Goal: Task Accomplishment & Management: Manage account settings

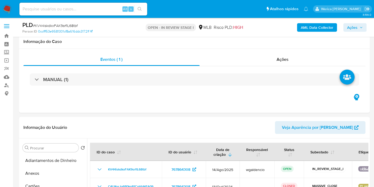
select select "10"
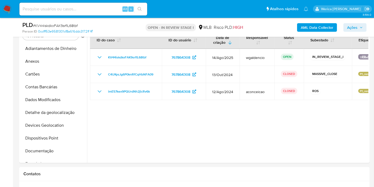
scroll to position [1, 0]
click at [42, 63] on button "Anexos" at bounding box center [51, 60] width 62 height 13
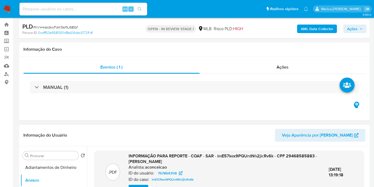
scroll to position [0, 0]
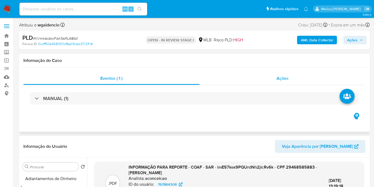
click at [283, 79] on span "Ações" at bounding box center [283, 78] width 12 height 6
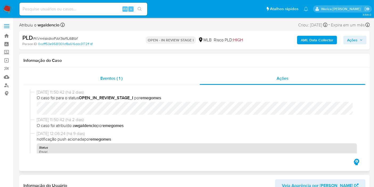
click at [138, 84] on div "Eventos ( 1 )" at bounding box center [111, 78] width 176 height 13
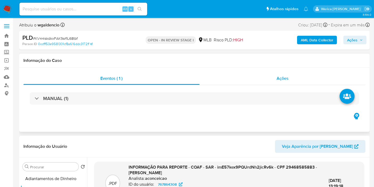
click at [283, 75] on span "Ações" at bounding box center [283, 78] width 12 height 6
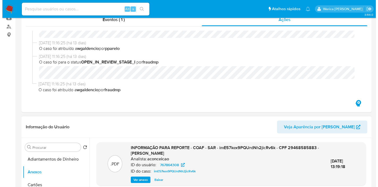
scroll to position [118, 0]
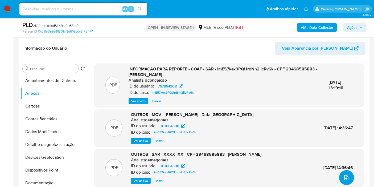
click at [346, 174] on span "upload-file" at bounding box center [346, 177] width 6 height 6
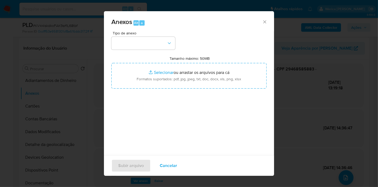
click at [168, 32] on span "Tipo de anexo" at bounding box center [145, 33] width 64 height 4
click at [176, 38] on div "Tipo de anexo Tamanho máximo: 50MB Selecionar arquivos Selecionar ou arrastar o…" at bounding box center [189, 94] width 155 height 126
click at [170, 40] on button "button" at bounding box center [144, 43] width 64 height 13
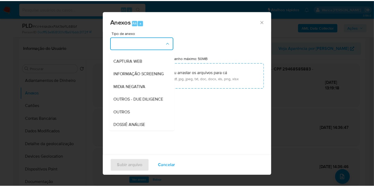
scroll to position [59, 0]
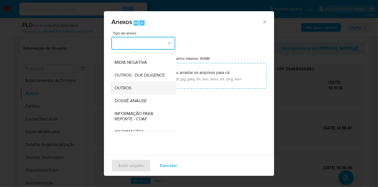
click at [145, 94] on div "OUTROS" at bounding box center [142, 87] width 54 height 13
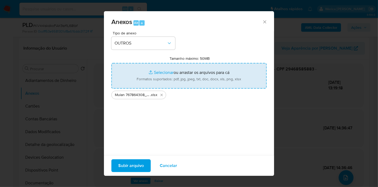
type input "C:\fakepath\2 ° SAR - XXX - CPF 29468585883 - LEONARDO SALVADOR DE OLIVEIRA.pdf"
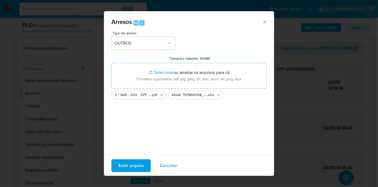
click at [128, 165] on span "Subir arquivo" at bounding box center [131, 165] width 26 height 12
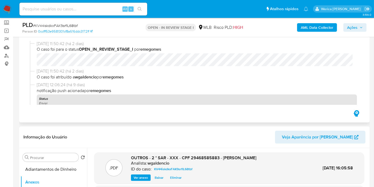
scroll to position [0, 0]
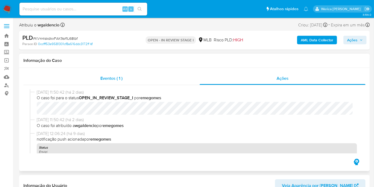
drag, startPoint x: 132, startPoint y: 72, endPoint x: 164, endPoint y: 75, distance: 32.0
click at [132, 73] on div "Eventos ( 1 )" at bounding box center [111, 78] width 176 height 13
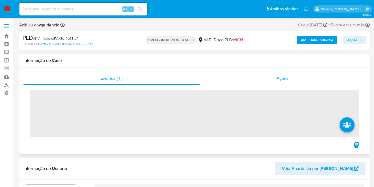
click at [300, 77] on div "Ações" at bounding box center [283, 78] width 166 height 13
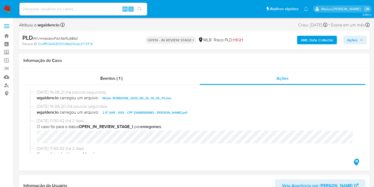
click at [365, 38] on button "Ações" at bounding box center [354, 40] width 23 height 9
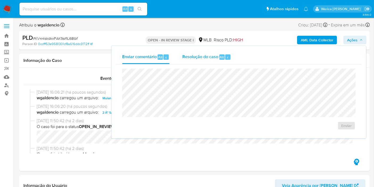
click at [201, 60] on div "Resolução do caso Alt r" at bounding box center [206, 57] width 49 height 14
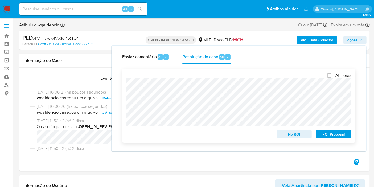
click at [336, 135] on span "ROI Proposal" at bounding box center [334, 133] width 28 height 7
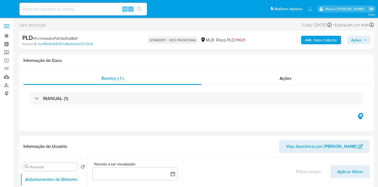
select select "10"
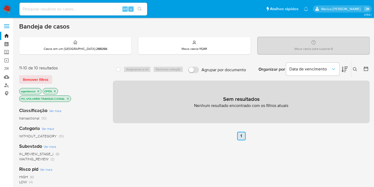
click at [242, 132] on link "1" at bounding box center [241, 135] width 9 height 9
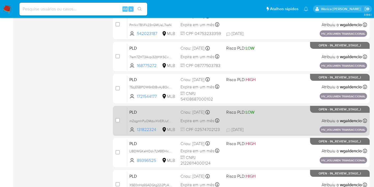
scroll to position [233, 0]
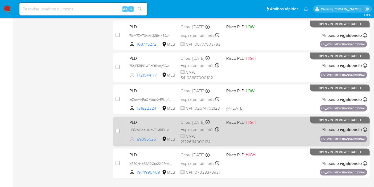
scroll to position [233, 0]
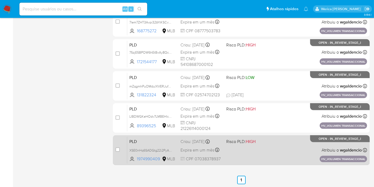
click at [265, 153] on div "PLD XSE0nHq6SADGtg22i2PyA1tb 1974990409 MLB Risco PLD: HIGH Criou: 14/08/2025 C…" at bounding box center [247, 149] width 240 height 27
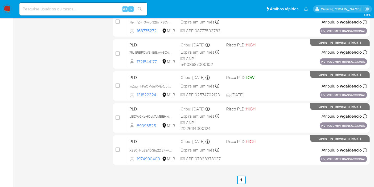
click at [90, 12] on input at bounding box center [83, 9] width 128 height 7
paste input "1950512940"
type input "1950512940"
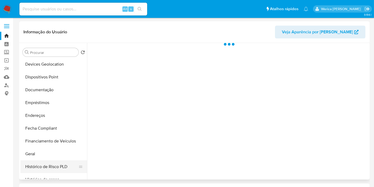
scroll to position [118, 0]
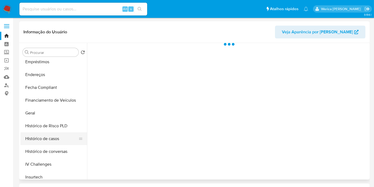
click at [53, 133] on button "Histórico de casos" at bounding box center [51, 138] width 62 height 13
select select "10"
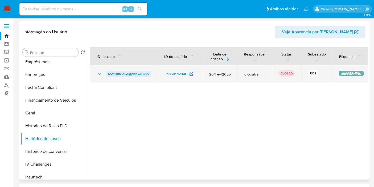
click at [138, 72] on span "KSa1DunSt5y0gy14qvoTCSlv" at bounding box center [128, 74] width 41 height 6
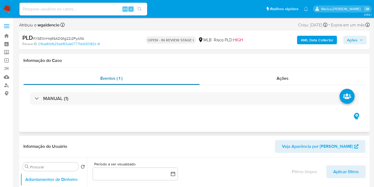
select select "10"
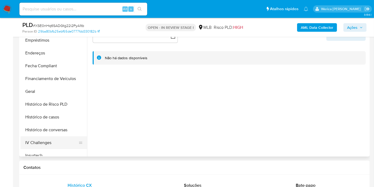
scroll to position [148, 0]
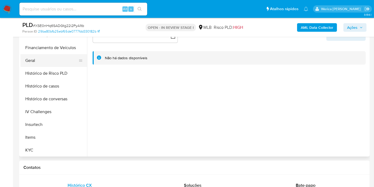
click at [37, 60] on button "Geral" at bounding box center [51, 60] width 62 height 13
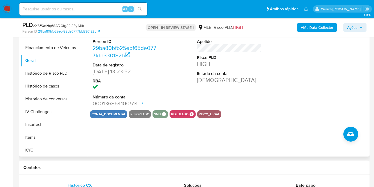
click at [274, 38] on div "ID do usuário 1974990409 Person ID 29ba80bfb25ebf65de0777fdd330182b Data de reg…" at bounding box center [229, 65] width 278 height 90
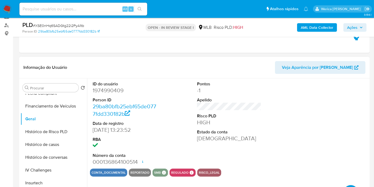
scroll to position [59, 0]
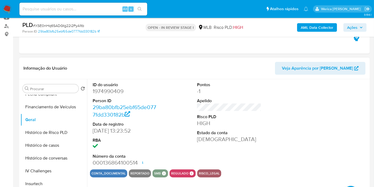
click at [104, 91] on dd "1974990409" at bounding box center [125, 90] width 64 height 7
copy dd "1974990409"
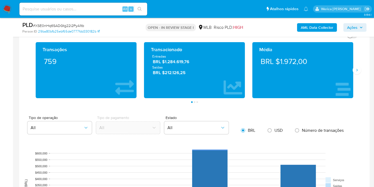
scroll to position [368, 0]
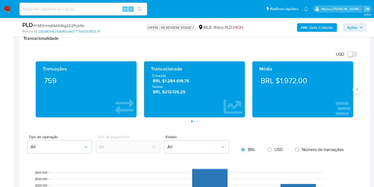
click at [357, 85] on button "Siguiente" at bounding box center [357, 89] width 9 height 9
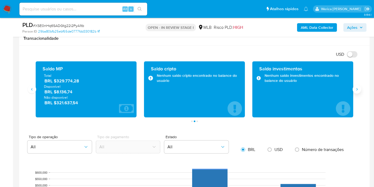
click at [357, 85] on button "Siguiente" at bounding box center [357, 89] width 9 height 9
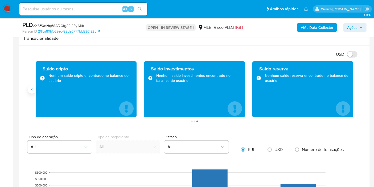
click at [30, 88] on icon "Anterior" at bounding box center [32, 89] width 4 height 4
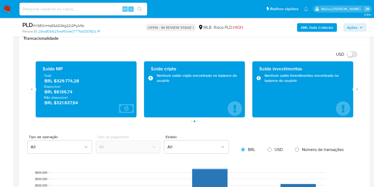
drag, startPoint x: 52, startPoint y: 79, endPoint x: 81, endPoint y: 79, distance: 29.0
click at [81, 79] on span "BRL $329.774,28" at bounding box center [86, 81] width 84 height 6
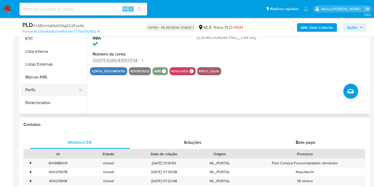
scroll to position [207, 0]
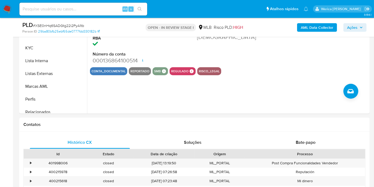
drag, startPoint x: 35, startPoint y: 49, endPoint x: 27, endPoint y: 35, distance: 16.1
click at [30, 44] on button "KYC" at bounding box center [53, 48] width 67 height 13
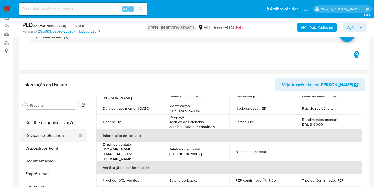
scroll to position [59, 0]
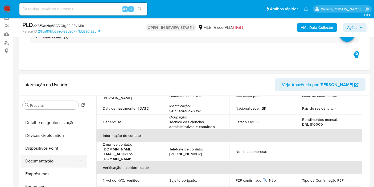
click at [51, 159] on button "Documentação" at bounding box center [51, 160] width 62 height 13
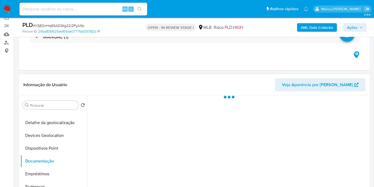
scroll to position [0, 0]
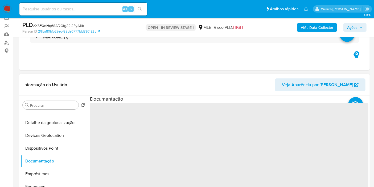
click at [115, 129] on span "‌" at bounding box center [229, 188] width 278 height 170
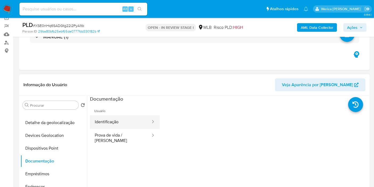
click at [117, 126] on button "Identificação" at bounding box center [120, 122] width 61 height 14
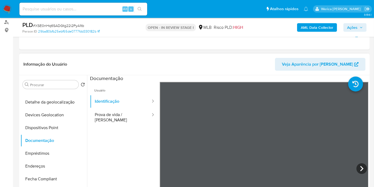
scroll to position [72, 0]
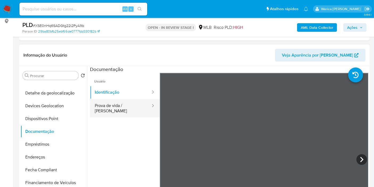
click at [130, 111] on button "Prova de vida / Selfie" at bounding box center [120, 108] width 61 height 18
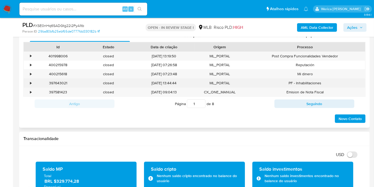
scroll to position [250, 0]
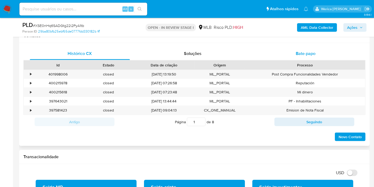
click at [312, 53] on span "Bate-papo" at bounding box center [306, 53] width 20 height 6
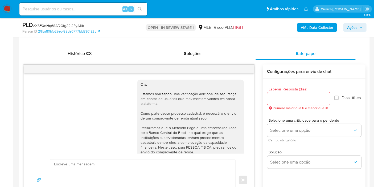
scroll to position [67, 0]
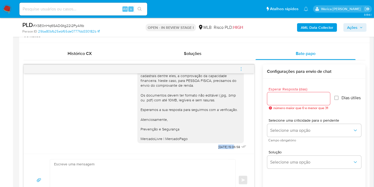
drag, startPoint x: 207, startPoint y: 146, endPoint x: 224, endPoint y: 146, distance: 16.2
click at [224, 146] on span "18/08/2025 15:06:58" at bounding box center [229, 147] width 22 height 4
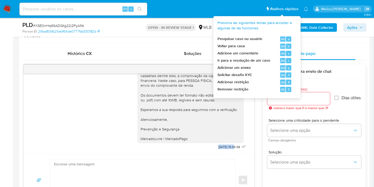
copy span "18/08/2025"
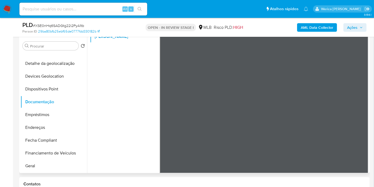
scroll to position [207, 0]
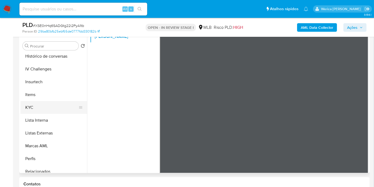
click at [44, 109] on button "KYC" at bounding box center [51, 107] width 62 height 13
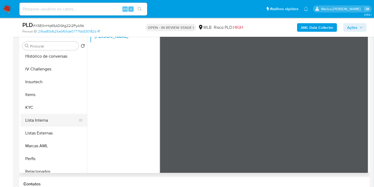
scroll to position [0, 0]
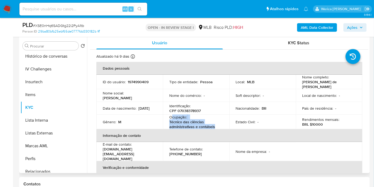
drag, startPoint x: 170, startPoint y: 116, endPoint x: 220, endPoint y: 122, distance: 50.2
click at [220, 122] on div "Ocupação : Técnico das ciências administrativas e contábeis" at bounding box center [196, 121] width 54 height 14
copy div "cupação : Técnico das ciências administrativas e contábeis"
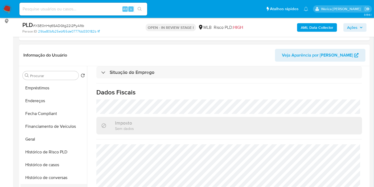
scroll to position [89, 0]
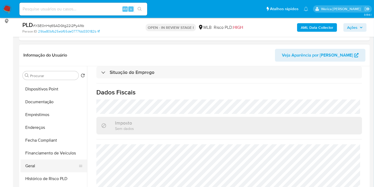
click at [44, 164] on button "Geral" at bounding box center [51, 165] width 62 height 13
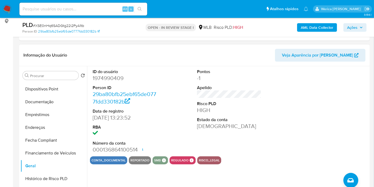
click at [312, 70] on div at bounding box center [334, 111] width 70 height 90
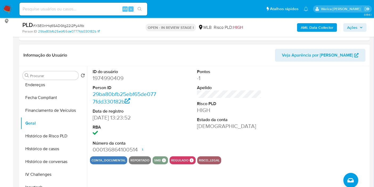
scroll to position [207, 0]
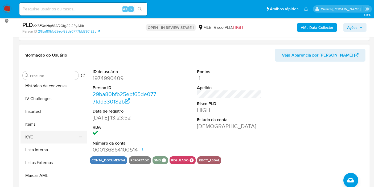
click at [38, 132] on ul "Adiantamentos de Dinheiro Anexos Cartões Contas Bancárias Dados Modificados Det…" at bounding box center [53, 142] width 67 height 120
click at [50, 133] on button "KYC" at bounding box center [51, 136] width 62 height 13
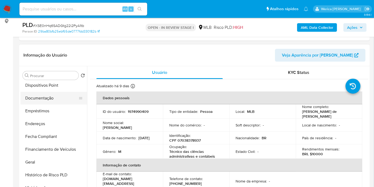
scroll to position [59, 0]
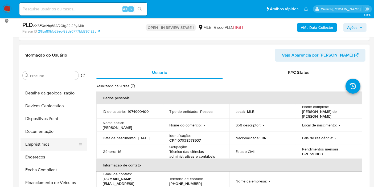
drag, startPoint x: 49, startPoint y: 142, endPoint x: 56, endPoint y: 137, distance: 8.6
click at [49, 142] on button "Empréstimos" at bounding box center [51, 144] width 62 height 13
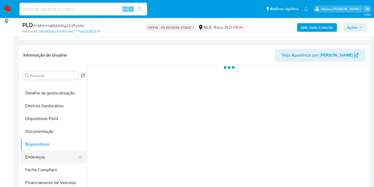
click at [69, 156] on button "Endereços" at bounding box center [51, 156] width 62 height 13
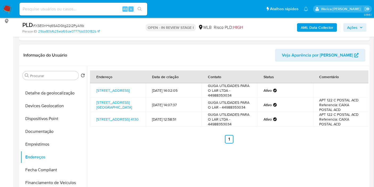
click at [325, 123] on td "APT 122 C POSTAL ACD Referencia: CAIXA POSTAL ACD" at bounding box center [341, 119] width 56 height 14
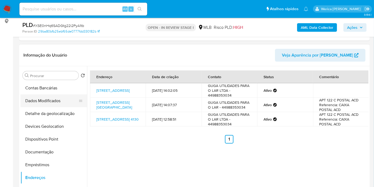
scroll to position [30, 0]
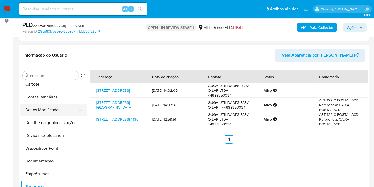
drag, startPoint x: 64, startPoint y: 106, endPoint x: 64, endPoint y: 114, distance: 8.0
click at [64, 107] on button "Dados Modificados" at bounding box center [51, 109] width 62 height 13
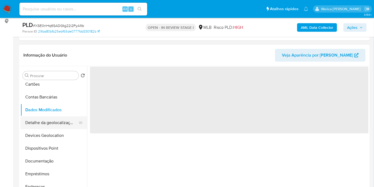
click at [64, 121] on button "Detalhe da geolocalização" at bounding box center [51, 122] width 62 height 13
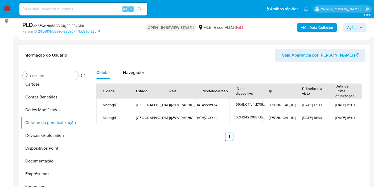
click at [357, 105] on td "27-08-2025 15:01" at bounding box center [345, 104] width 33 height 13
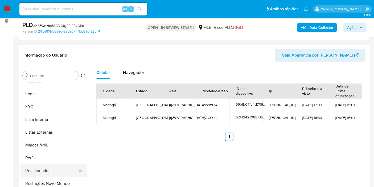
scroll to position [237, 0]
click at [45, 185] on button "Restrições Novo Mundo" at bounding box center [51, 182] width 62 height 13
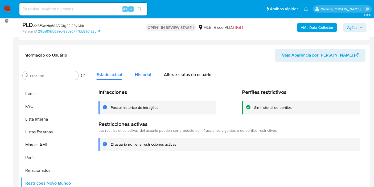
click at [154, 70] on button "Historial" at bounding box center [143, 73] width 29 height 14
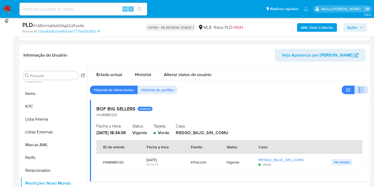
click at [355, 88] on button "button" at bounding box center [361, 89] width 14 height 9
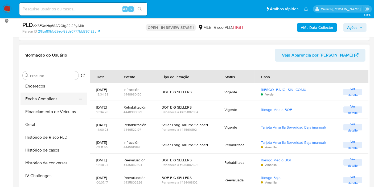
scroll to position [90, 0]
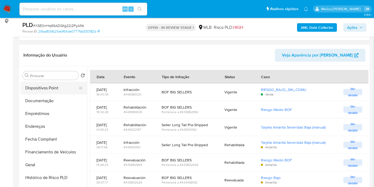
click at [51, 91] on button "Dispositivos Point" at bounding box center [51, 87] width 62 height 13
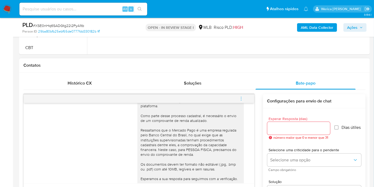
scroll to position [66, 0]
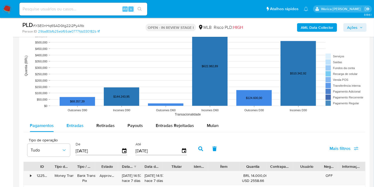
click at [68, 122] on span "Entradas" at bounding box center [75, 125] width 17 height 6
select select "10"
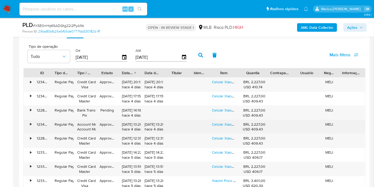
scroll to position [723, 0]
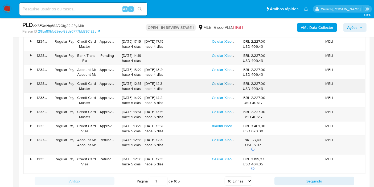
click at [231, 84] on link "Celular Xiaomi Poco X7 Pro 5g Dual Sim 12/256gb Cor Preto" at bounding box center [261, 83] width 98 height 5
drag, startPoint x: 366, startPoint y: 131, endPoint x: 366, endPoint y: 125, distance: 5.9
drag, startPoint x: 376, startPoint y: 129, endPoint x: 378, endPoint y: 125, distance: 4.0
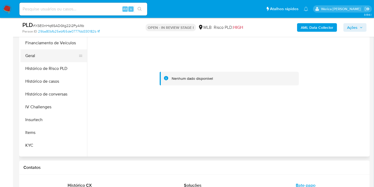
scroll to position [119, 0]
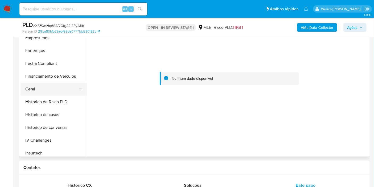
click at [42, 86] on button "Geral" at bounding box center [51, 88] width 62 height 13
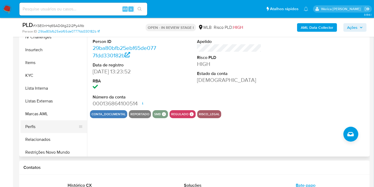
scroll to position [237, 0]
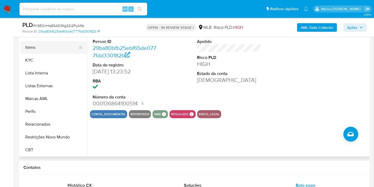
click at [36, 46] on button "Items" at bounding box center [51, 47] width 62 height 13
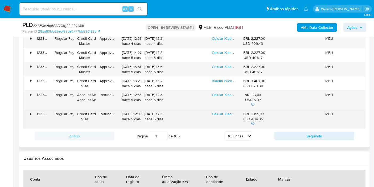
scroll to position [769, 0]
click at [217, 113] on link "Celular Xiaomi Poco X7 Pro 5g Dual Sim 12/256gb Cor Preto" at bounding box center [261, 112] width 98 height 5
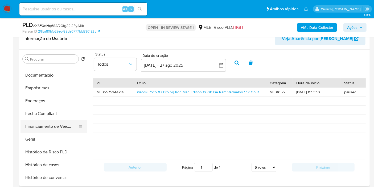
scroll to position [90, 0]
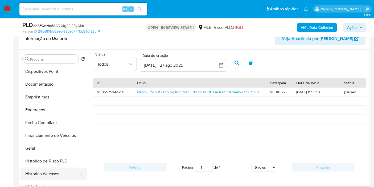
click at [49, 169] on button "Histórico de casos" at bounding box center [51, 173] width 62 height 13
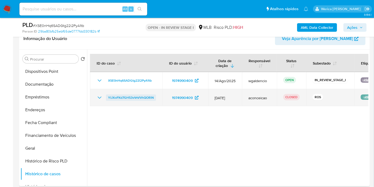
click at [113, 96] on span "YlJXoPXd7GH53vVnVVhQORlN" at bounding box center [131, 97] width 46 height 6
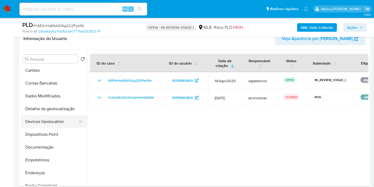
scroll to position [1, 0]
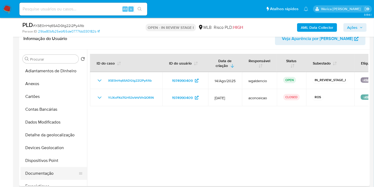
drag, startPoint x: 51, startPoint y: 172, endPoint x: 51, endPoint y: 168, distance: 4.3
click at [50, 171] on button "Documentação" at bounding box center [51, 173] width 62 height 13
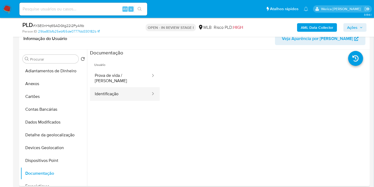
click at [134, 87] on button "Identificação" at bounding box center [120, 94] width 61 height 14
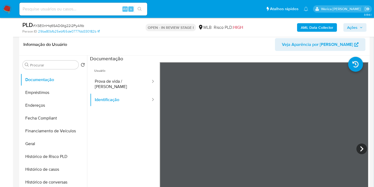
scroll to position [119, 0]
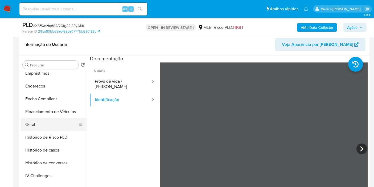
click at [46, 129] on button "Geral" at bounding box center [51, 124] width 62 height 13
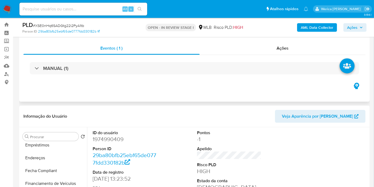
scroll to position [0, 0]
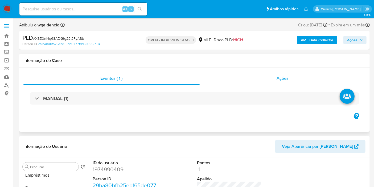
click at [291, 79] on div "Ações" at bounding box center [283, 78] width 166 height 13
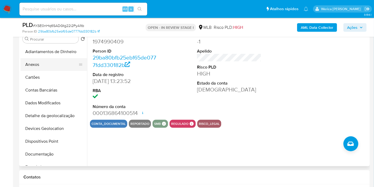
drag, startPoint x: 57, startPoint y: 59, endPoint x: 58, endPoint y: 63, distance: 4.3
click at [57, 60] on button "Anexos" at bounding box center [51, 64] width 62 height 13
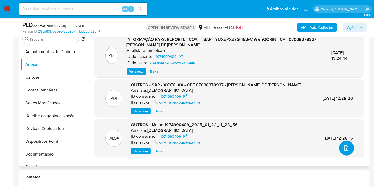
click at [345, 152] on button "upload-file" at bounding box center [346, 147] width 15 height 15
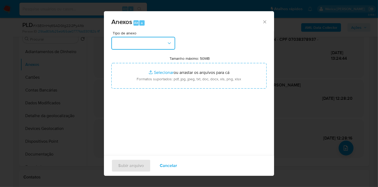
click at [140, 40] on button "button" at bounding box center [144, 43] width 64 height 13
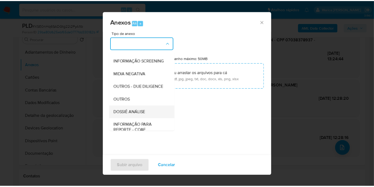
scroll to position [82, 0]
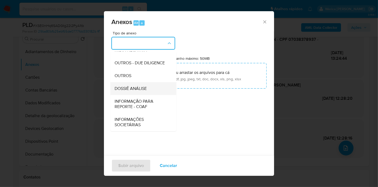
click at [145, 87] on span "DOSSIÊ ANÁLISE" at bounding box center [131, 88] width 32 height 5
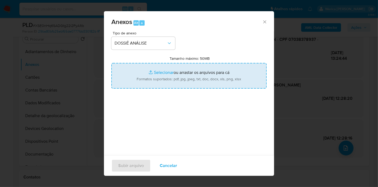
click at [197, 75] on input "Tamanho máximo: 50MB Selecionar arquivos" at bounding box center [189, 76] width 155 height 26
type input "C:\fakepath\Mulan 1974990409_2025_08_25_19_05_15.xlsx"
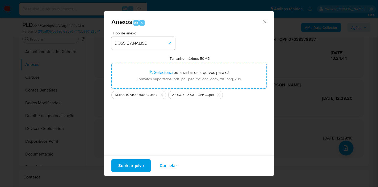
click at [144, 168] on button "Subir arquivo" at bounding box center [131, 165] width 39 height 13
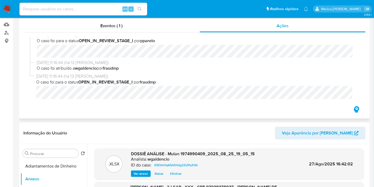
scroll to position [0, 0]
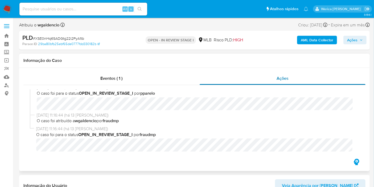
click at [285, 76] on span "Ações" at bounding box center [283, 78] width 12 height 6
click at [149, 82] on div "Eventos ( 1 )" at bounding box center [111, 78] width 176 height 13
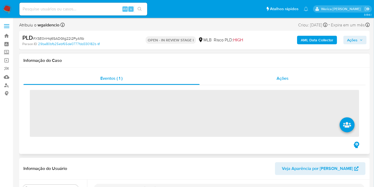
drag, startPoint x: 262, startPoint y: 90, endPoint x: 281, endPoint y: 83, distance: 20.2
click at [263, 90] on span "‌" at bounding box center [194, 113] width 329 height 47
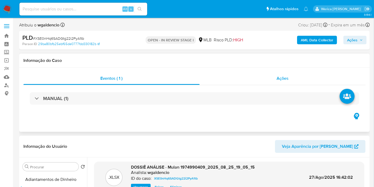
click at [286, 79] on span "Ações" at bounding box center [283, 78] width 12 height 6
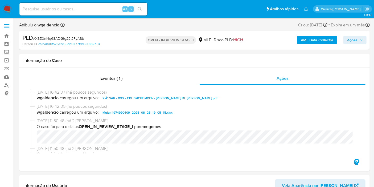
click at [352, 40] on span "Ações" at bounding box center [352, 40] width 10 height 9
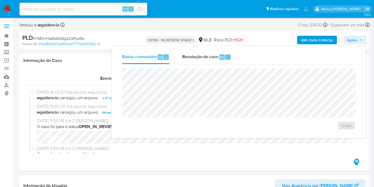
click at [209, 64] on div "Enviar comentário Alt c Resolução do caso Alt r Enviar" at bounding box center [239, 92] width 246 height 84
click at [215, 56] on span "Resolução do caso" at bounding box center [200, 57] width 36 height 6
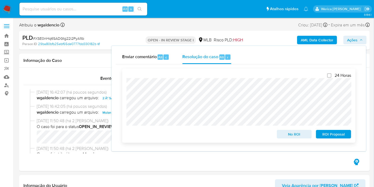
drag, startPoint x: 324, startPoint y: 134, endPoint x: 317, endPoint y: 133, distance: 7.5
click at [324, 134] on span "ROI Proposal" at bounding box center [334, 133] width 28 height 7
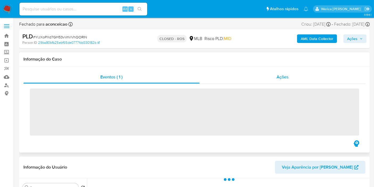
click at [279, 75] on span "Ações" at bounding box center [283, 77] width 12 height 6
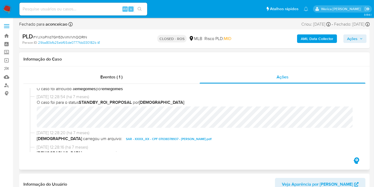
select select "10"
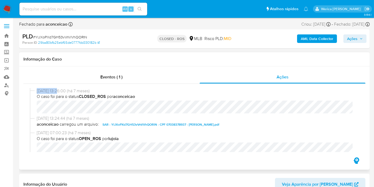
drag, startPoint x: 36, startPoint y: 91, endPoint x: 59, endPoint y: 91, distance: 22.9
click at [59, 91] on div "[DATE] 13:26:00 (há 7 meses) O caso foi para o status CLOSED_ROS por aconceicao" at bounding box center [194, 101] width 329 height 27
copy span "[DATE]"
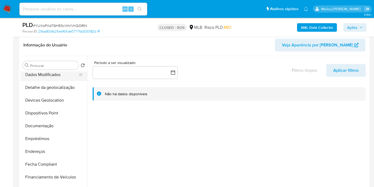
scroll to position [89, 0]
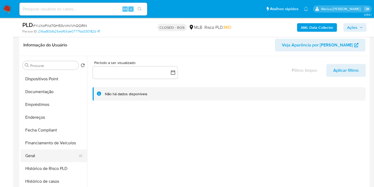
click at [52, 154] on button "Geral" at bounding box center [51, 155] width 62 height 13
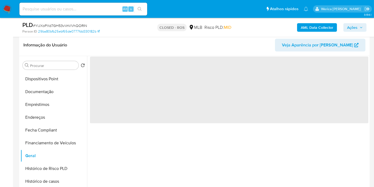
click at [149, 126] on div "‌" at bounding box center [227, 124] width 281 height 136
click at [131, 122] on span "‌" at bounding box center [229, 89] width 278 height 67
click at [125, 102] on span "‌" at bounding box center [229, 89] width 278 height 67
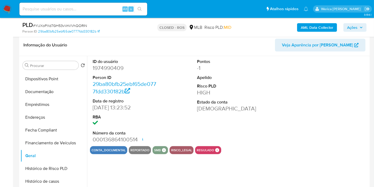
click at [125, 85] on link "29ba80bfb25ebf65de0777fdd330182b" at bounding box center [125, 87] width 64 height 15
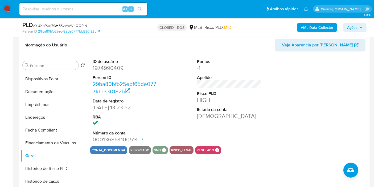
click at [100, 68] on dd "1974990409" at bounding box center [125, 67] width 64 height 7
copy dd "1974990409"
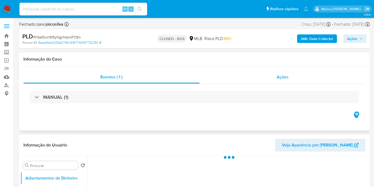
click at [274, 79] on div "Ações" at bounding box center [283, 77] width 166 height 13
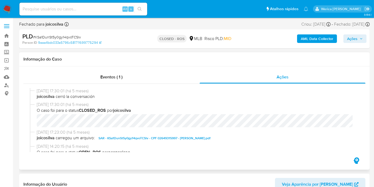
select select "10"
drag, startPoint x: 36, startPoint y: 90, endPoint x: 57, endPoint y: 91, distance: 21.3
click at [57, 91] on div "[DATE] 17:30:01 (há 5 meses) joicosilva cerró la conversación" at bounding box center [194, 95] width 329 height 14
copy span "[DATE]"
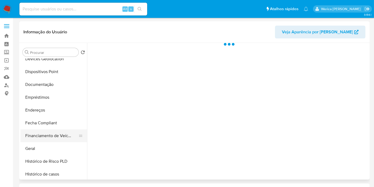
scroll to position [89, 0]
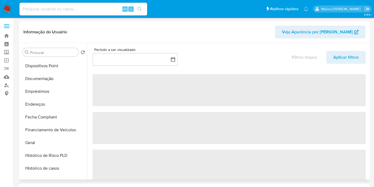
drag, startPoint x: 56, startPoint y: 166, endPoint x: 97, endPoint y: 139, distance: 49.3
click at [56, 167] on button "Histórico de casos" at bounding box center [53, 168] width 67 height 13
select select "10"
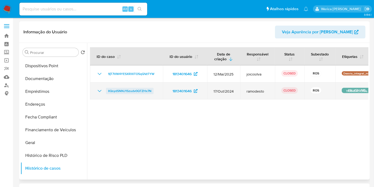
click at [146, 89] on span "IlQsydSNNJ1Szudv0QTZHx7N" at bounding box center [129, 91] width 43 height 6
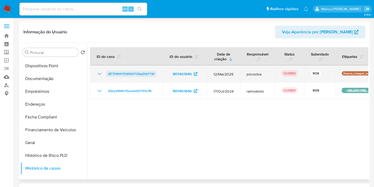
click at [136, 74] on span "9jT7VW4YESXRXITO5qQVzTYW" at bounding box center [131, 74] width 46 height 6
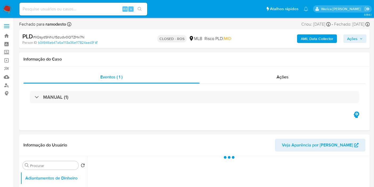
select select "10"
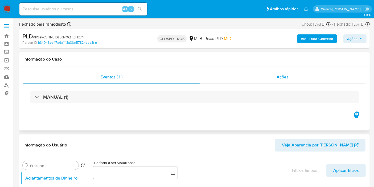
click at [283, 80] on div "Ações" at bounding box center [283, 77] width 166 height 13
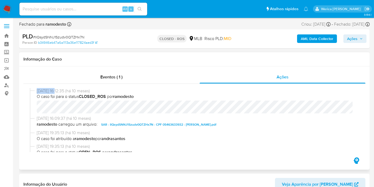
drag, startPoint x: 36, startPoint y: 90, endPoint x: 56, endPoint y: 90, distance: 20.0
click at [56, 90] on div "[DATE] 16:12:35 (há 10 meses) O caso foi para o status CLOSED_ROS por ramodesto" at bounding box center [194, 101] width 329 height 27
copy span "[DATE]"
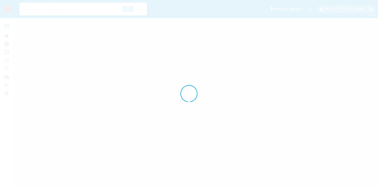
click at [277, 63] on div at bounding box center [189, 93] width 378 height 187
click at [277, 64] on div at bounding box center [189, 93] width 378 height 187
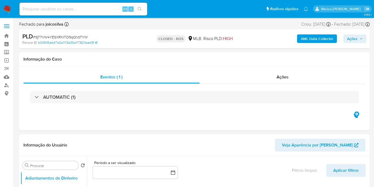
select select "10"
click at [300, 69] on div "Eventos ( 1 ) Ações AUTOMATIC (1)" at bounding box center [194, 98] width 350 height 64
click at [279, 79] on span "Ações" at bounding box center [283, 77] width 12 height 6
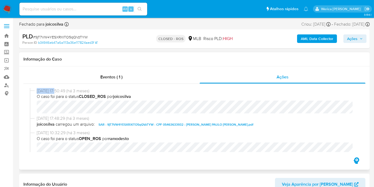
drag, startPoint x: 36, startPoint y: 93, endPoint x: 66, endPoint y: 93, distance: 30.1
click at [59, 93] on div "27/05/2025 17:50:49 (há 3 meses) O caso foi para o status CLOSED_ROS por joicos…" at bounding box center [194, 101] width 329 height 27
copy span "27/05/2025"
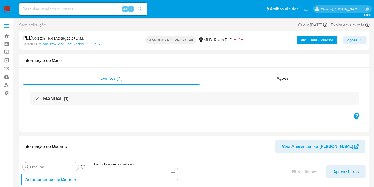
select select "10"
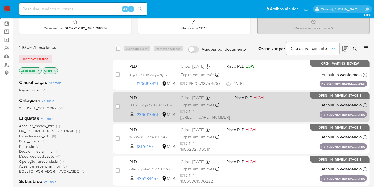
scroll to position [30, 0]
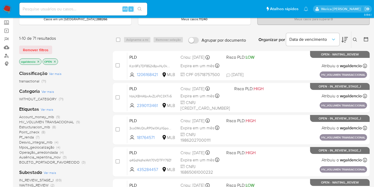
click at [55, 121] on span "HV_VOLUMEN TRANSACCIONAL" at bounding box center [46, 121] width 55 height 5
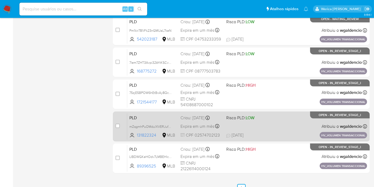
scroll to position [201, 0]
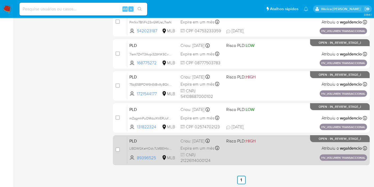
click at [267, 150] on div "PLD LIBDWGKeHOdv7LMBEHlc2tJi 89396525 MLB Risco PLD: HIGH Criou: [DATE] Criou: …" at bounding box center [247, 149] width 240 height 27
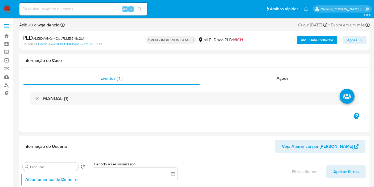
select select "10"
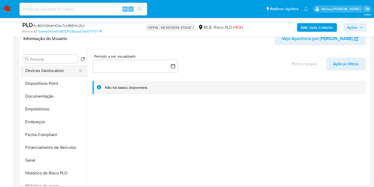
scroll to position [118, 0]
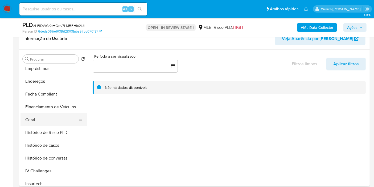
click at [46, 114] on button "Geral" at bounding box center [51, 119] width 62 height 13
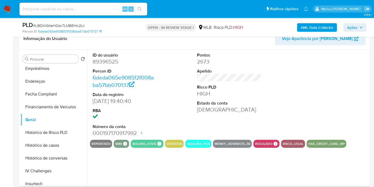
click at [102, 62] on dd "89396525" at bounding box center [125, 61] width 64 height 7
copy dd "89396525"
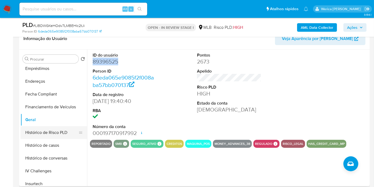
click at [60, 135] on button "Histórico de Risco PLD" at bounding box center [51, 132] width 62 height 13
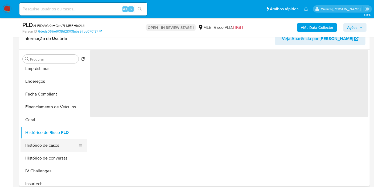
click at [61, 143] on button "Histórico de casos" at bounding box center [51, 145] width 62 height 13
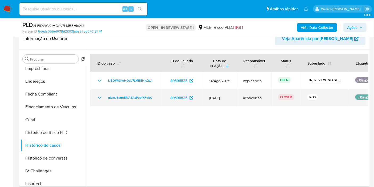
click at [142, 101] on td "gIamJ8srmBNA5AaPopfKFobC" at bounding box center [125, 97] width 71 height 17
click at [139, 97] on span "gIamJ8srmBNA5AaPopfKFobC" at bounding box center [130, 97] width 44 height 6
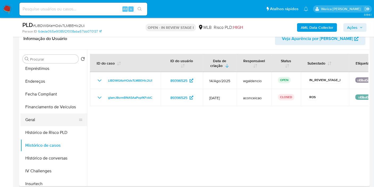
click at [55, 120] on button "Geral" at bounding box center [51, 119] width 62 height 13
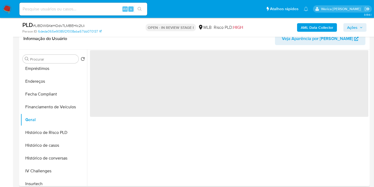
click at [141, 95] on span "‌" at bounding box center [229, 83] width 278 height 67
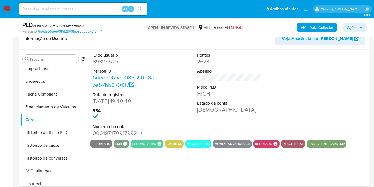
click at [114, 63] on dd "89396525" at bounding box center [125, 61] width 64 height 7
click at [115, 62] on dd "89396525" at bounding box center [125, 61] width 64 height 7
copy dd "89396525"
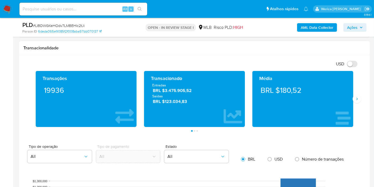
scroll to position [338, 0]
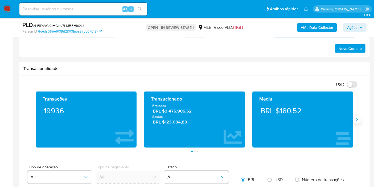
click at [359, 118] on icon "Siguiente" at bounding box center [357, 119] width 4 height 4
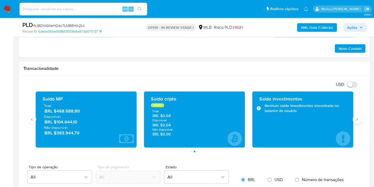
click at [358, 118] on icon "Siguiente" at bounding box center [357, 119] width 4 height 4
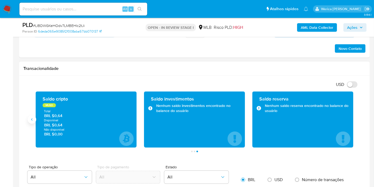
drag, startPoint x: 38, startPoint y: 117, endPoint x: 36, endPoint y: 119, distance: 3.4
click at [38, 117] on div "Saldo cripto MUSD Total BRL $0,64 Disponível BRL $0,64 Não disponível BRL $0,00" at bounding box center [86, 119] width 101 height 56
click at [34, 119] on button "Anterior" at bounding box center [32, 119] width 9 height 9
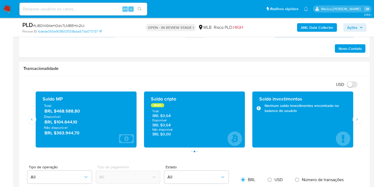
drag, startPoint x: 53, startPoint y: 113, endPoint x: 82, endPoint y: 114, distance: 29.3
click at [82, 114] on span "Disponível" at bounding box center [86, 116] width 84 height 5
drag, startPoint x: 55, startPoint y: 111, endPoint x: 89, endPoint y: 112, distance: 33.5
click at [89, 112] on span "BRL $468.588,80" at bounding box center [86, 111] width 84 height 6
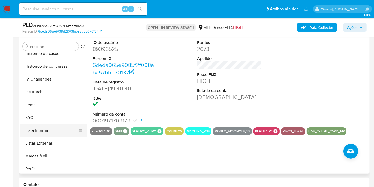
scroll to position [207, 0]
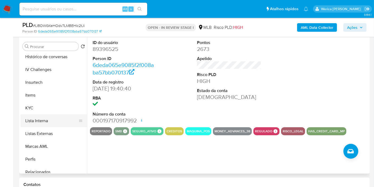
drag, startPoint x: 30, startPoint y: 110, endPoint x: 30, endPoint y: 115, distance: 4.5
click at [30, 113] on button "KYC" at bounding box center [53, 107] width 67 height 13
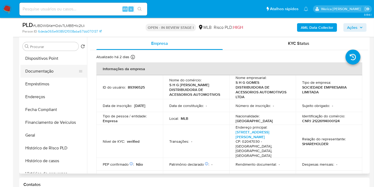
scroll to position [59, 0]
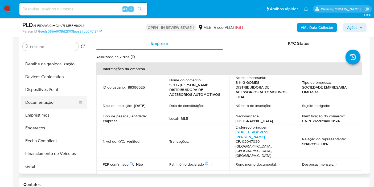
drag, startPoint x: 54, startPoint y: 101, endPoint x: 59, endPoint y: 102, distance: 5.7
click at [54, 101] on button "Documentação" at bounding box center [51, 102] width 62 height 13
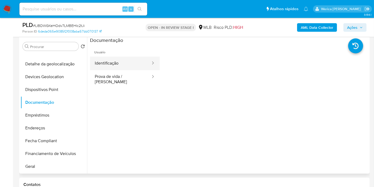
click at [151, 72] on button "Prova de vida / Selfie" at bounding box center [120, 79] width 61 height 18
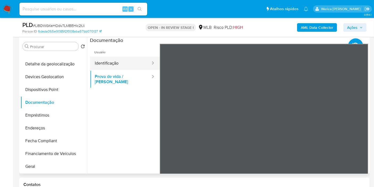
click at [128, 65] on button "Identificação" at bounding box center [120, 63] width 61 height 14
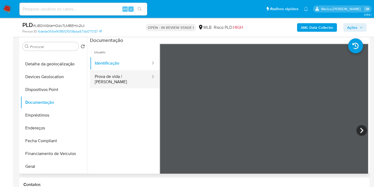
click at [152, 76] on icon at bounding box center [153, 76] width 2 height 3
click at [137, 77] on button "Prova de vida / Selfie" at bounding box center [120, 79] width 61 height 18
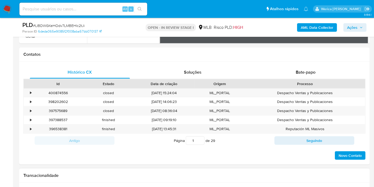
scroll to position [249, 0]
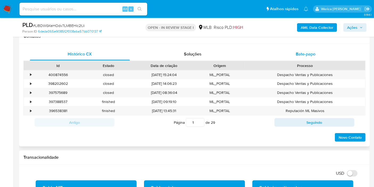
click at [307, 51] on span "Bate-papo" at bounding box center [306, 54] width 20 height 6
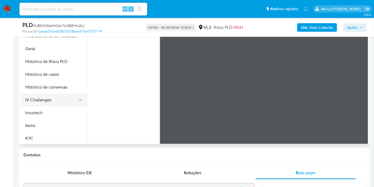
scroll to position [148, 0]
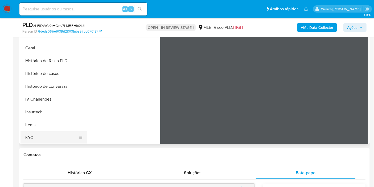
drag, startPoint x: 47, startPoint y: 137, endPoint x: 45, endPoint y: 136, distance: 3.0
click at [46, 137] on button "KYC" at bounding box center [51, 137] width 62 height 13
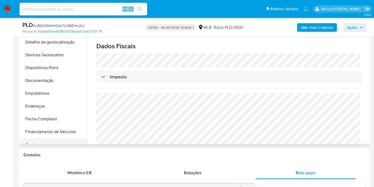
scroll to position [89, 0]
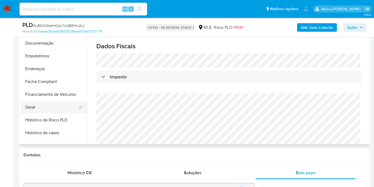
click at [46, 108] on button "Geral" at bounding box center [51, 107] width 62 height 13
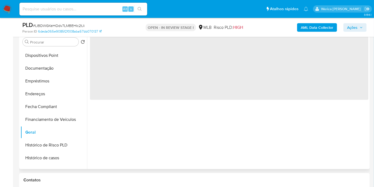
scroll to position [72, 0]
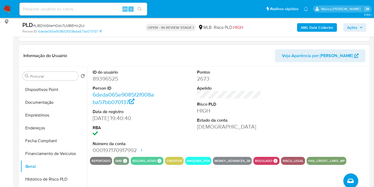
click at [339, 117] on div at bounding box center [334, 112] width 70 height 90
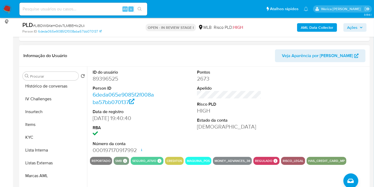
scroll to position [236, 0]
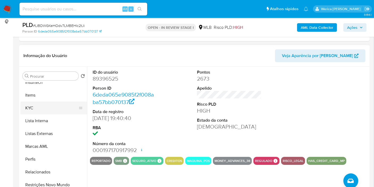
click at [33, 108] on button "KYC" at bounding box center [51, 107] width 62 height 13
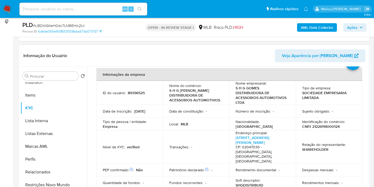
scroll to position [30, 0]
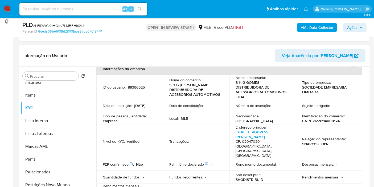
click at [349, 123] on td "Identificação do comércio : CNPJ 21226114000124" at bounding box center [329, 118] width 67 height 13
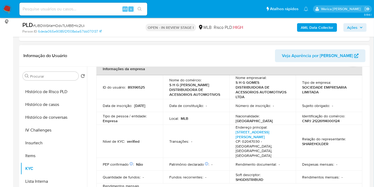
scroll to position [118, 0]
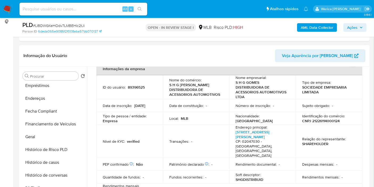
drag, startPoint x: 46, startPoint y: 94, endPoint x: 89, endPoint y: 109, distance: 45.7
click at [46, 93] on button "Endereços" at bounding box center [53, 98] width 67 height 13
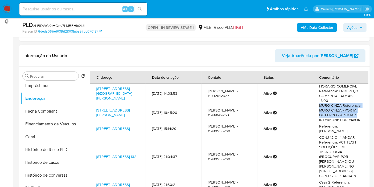
drag, startPoint x: 310, startPoint y: 120, endPoint x: 313, endPoint y: 129, distance: 9.2
click at [312, 128] on tbody "Rua Daniel Ventura 98, São Paulo, São Paulo, 02047040, Brasil 98 10/04/2025 14:…" at bounding box center [229, 172] width 279 height 176
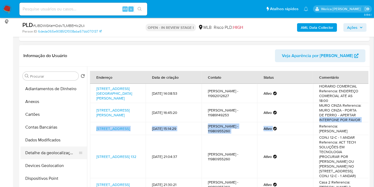
click at [65, 147] on button "Detalhe da geolocalização" at bounding box center [51, 152] width 62 height 13
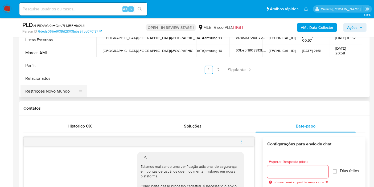
scroll to position [237, 0]
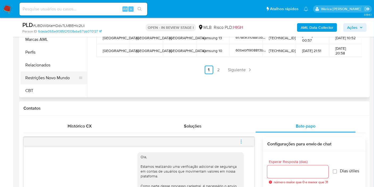
drag, startPoint x: 55, startPoint y: 80, endPoint x: 62, endPoint y: 76, distance: 8.9
click at [55, 79] on button "Restrições Novo Mundo" at bounding box center [51, 77] width 62 height 13
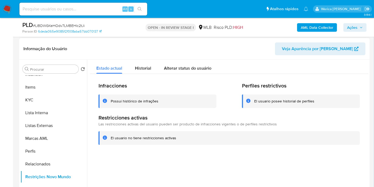
scroll to position [59, 0]
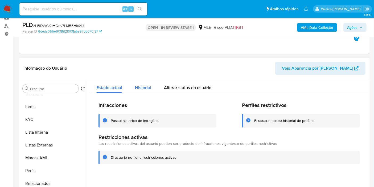
click at [150, 83] on button "Historial" at bounding box center [143, 86] width 29 height 14
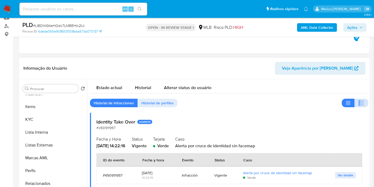
click at [364, 102] on button "button" at bounding box center [361, 102] width 14 height 9
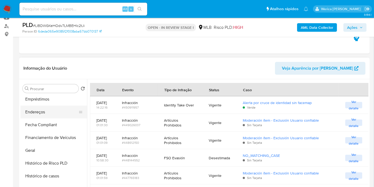
scroll to position [90, 0]
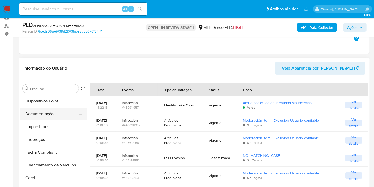
click at [45, 115] on button "Documentação" at bounding box center [51, 113] width 62 height 13
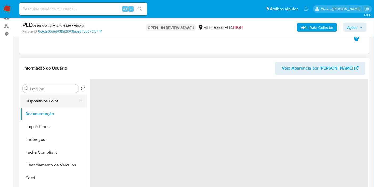
scroll to position [0, 0]
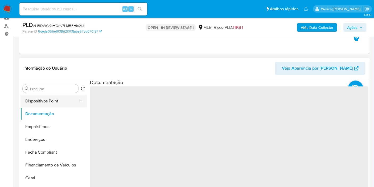
click at [41, 102] on button "Dispositivos Point" at bounding box center [51, 100] width 62 height 13
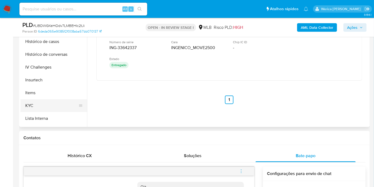
scroll to position [178, 0]
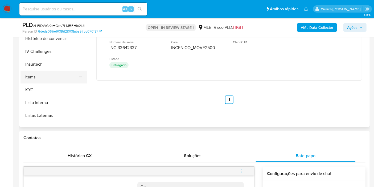
click at [37, 76] on button "Items" at bounding box center [51, 77] width 62 height 13
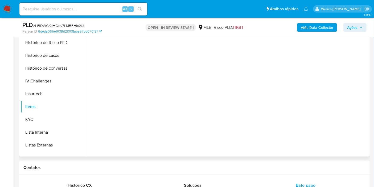
scroll to position [89, 0]
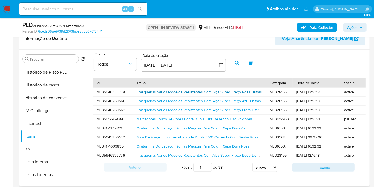
click at [161, 91] on link "Frasqueiras Varios Modelos Resistentes Com Alça Super Preço Rosa Listras" at bounding box center [199, 91] width 125 height 5
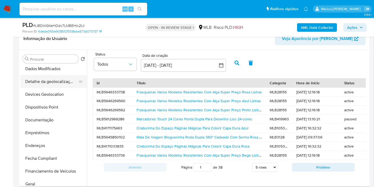
scroll to position [30, 0]
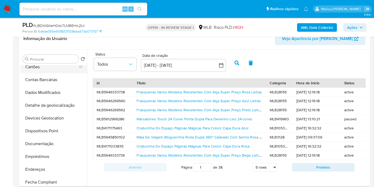
click at [43, 67] on button "Cartões" at bounding box center [51, 66] width 62 height 13
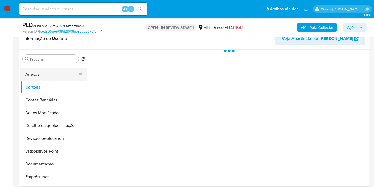
scroll to position [0, 0]
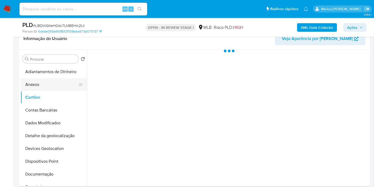
click at [58, 81] on button "Anexos" at bounding box center [51, 84] width 62 height 13
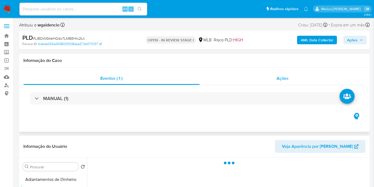
click at [283, 81] on div "Ações" at bounding box center [283, 78] width 166 height 13
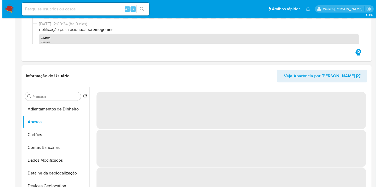
scroll to position [148, 0]
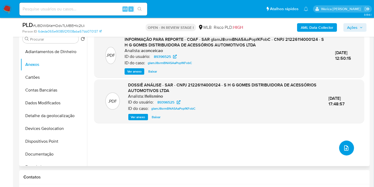
click at [348, 143] on button "upload-file" at bounding box center [346, 147] width 15 height 15
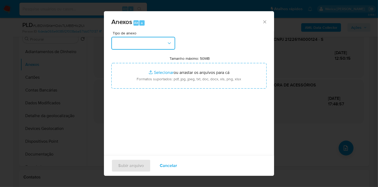
click at [141, 40] on button "button" at bounding box center [144, 43] width 64 height 13
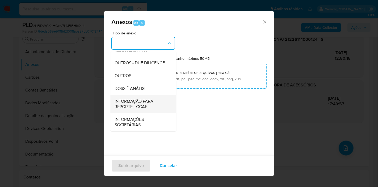
scroll to position [82, 0]
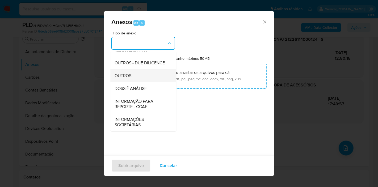
click at [134, 81] on ul "CAPTURA BUREAU CAPTURA DOWJONES CAPTURA GOOGLE CAPTURA WEB INFORMAÇÃO SCREENING…" at bounding box center [143, 55] width 66 height 151
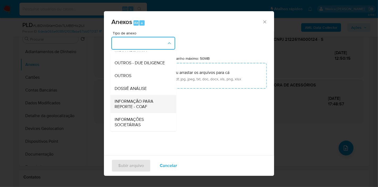
click at [156, 99] on span "INFORMAÇÃO PARA REPORTE - COAF" at bounding box center [142, 103] width 54 height 11
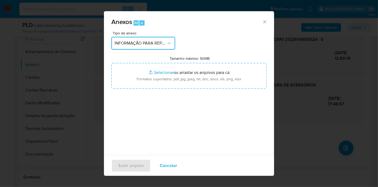
click at [163, 44] on span "INFORMAÇÃO PARA REPORTE - COAF" at bounding box center [141, 42] width 52 height 5
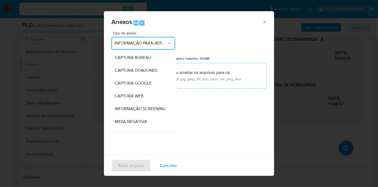
scroll to position [82, 0]
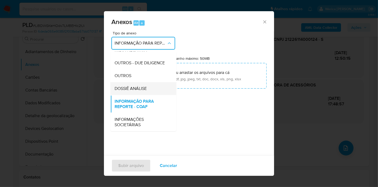
click at [149, 85] on div "DOSSIÊ ANÁLISE" at bounding box center [142, 88] width 54 height 13
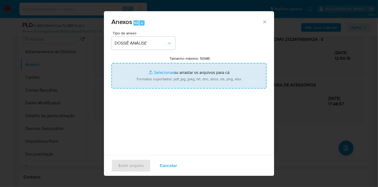
click at [179, 73] on input "Tamanho máximo: 50MB Selecionar arquivos" at bounding box center [189, 76] width 155 height 26
type input "C:\fakepath\Mulan 89396525_2025_08_25_19_07_33.xlsx"
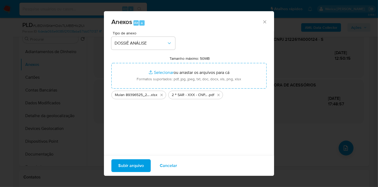
click at [138, 165] on span "Subir arquivo" at bounding box center [131, 165] width 26 height 12
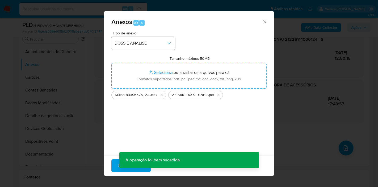
click at [308, 119] on div "Anexos Alt a Tipo de anexo DOSSIÊ ANÁLISE Tamanho máximo: 50MB Selecionar arqui…" at bounding box center [189, 93] width 378 height 187
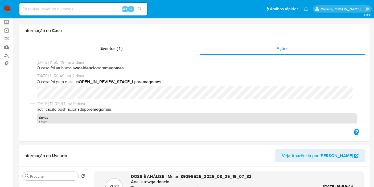
scroll to position [0, 0]
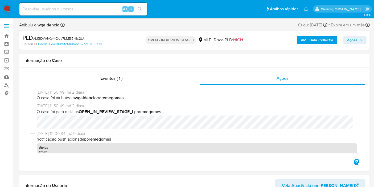
click at [352, 37] on span "Ações" at bounding box center [352, 40] width 10 height 9
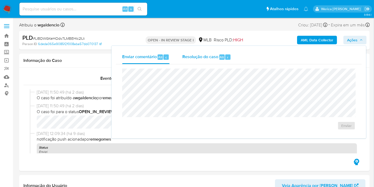
click at [227, 59] on span "r" at bounding box center [227, 57] width 1 height 5
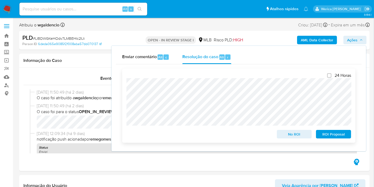
click at [330, 137] on span "ROI Proposal" at bounding box center [334, 133] width 28 height 7
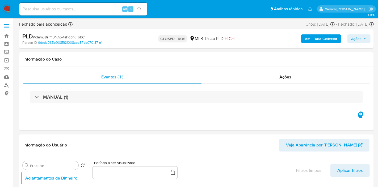
select select "10"
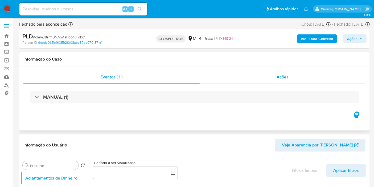
click at [275, 71] on div "Ações" at bounding box center [283, 77] width 166 height 13
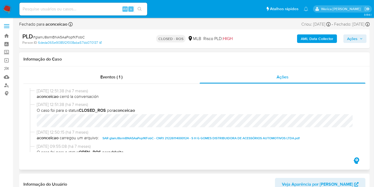
click at [201, 138] on span "SAR gIamJ8srmBNA5AaPopfKFobC - CNPJ 21226114000124 - S H G GOMES DISTRIBUIDORA …" at bounding box center [200, 138] width 197 height 6
drag, startPoint x: 34, startPoint y: 90, endPoint x: 58, endPoint y: 89, distance: 24.0
click at [58, 89] on div "[DATE] 12:51:38 (há 7 meses) aconceicao cerró la conversación" at bounding box center [194, 95] width 329 height 14
copy div "[DATE]"
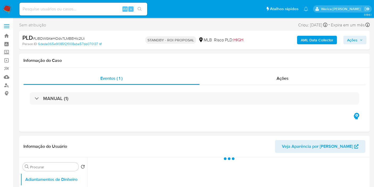
select select "10"
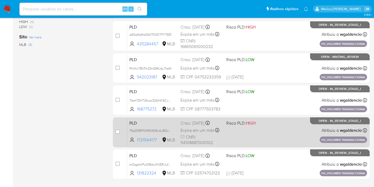
scroll to position [169, 0]
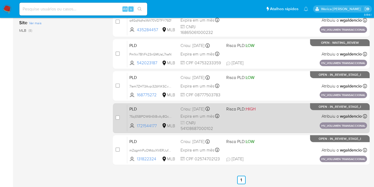
click at [271, 120] on div "PLD 75zjE5BPOW6hEtBxAy8QcGPG 1721544177 MLB Risco PLD: HIGH Criou: [DATE] Criou…" at bounding box center [247, 117] width 240 height 27
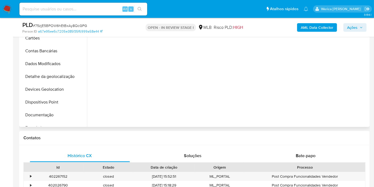
scroll to position [89, 0]
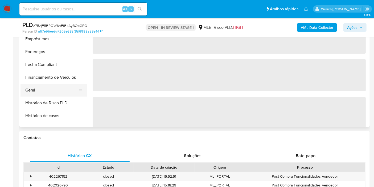
click at [58, 84] on button "Geral" at bounding box center [51, 90] width 62 height 13
select select "10"
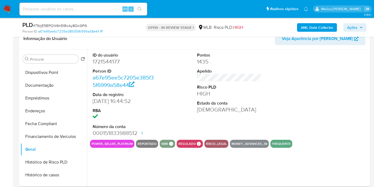
click at [111, 61] on dd "1721544177" at bounding box center [125, 61] width 64 height 7
copy dd "1721544177"
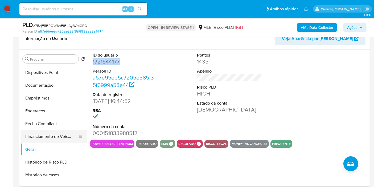
scroll to position [148, 0]
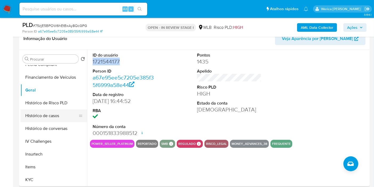
click at [61, 119] on button "Histórico de casos" at bounding box center [51, 115] width 62 height 13
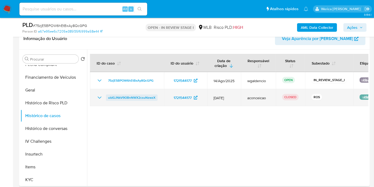
click at [135, 97] on span "uIdGJNkV9OBnNWX2csuNzwzX" at bounding box center [131, 97] width 47 height 6
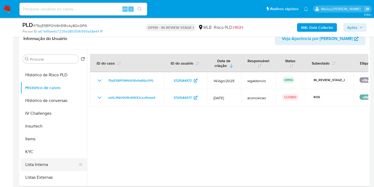
scroll to position [207, 0]
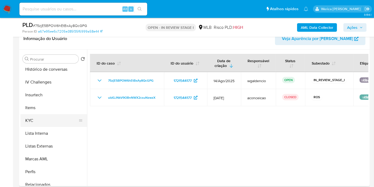
click at [53, 122] on button "KYC" at bounding box center [51, 120] width 62 height 13
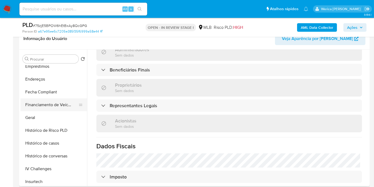
scroll to position [89, 0]
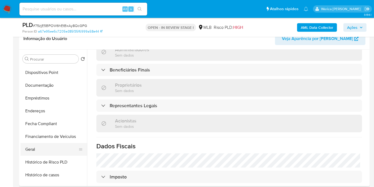
drag, startPoint x: 50, startPoint y: 147, endPoint x: 53, endPoint y: 146, distance: 3.5
click at [49, 146] on button "Geral" at bounding box center [51, 149] width 62 height 13
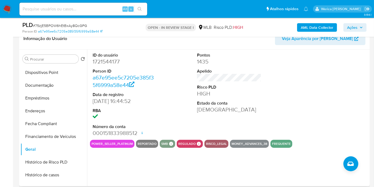
click at [321, 117] on div at bounding box center [334, 94] width 70 height 90
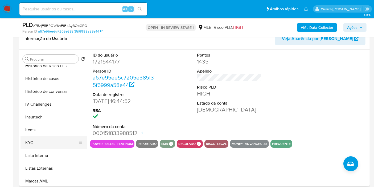
scroll to position [207, 0]
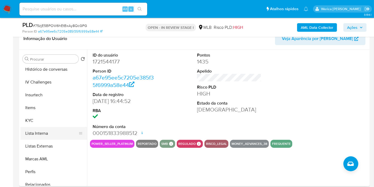
click at [56, 127] on button "Lista Interna" at bounding box center [51, 133] width 62 height 13
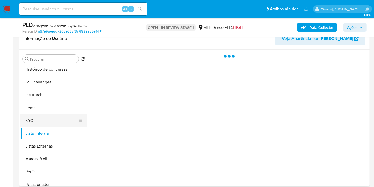
click at [68, 115] on button "KYC" at bounding box center [51, 120] width 62 height 13
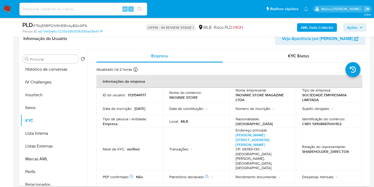
click at [345, 126] on td "Identificação do comércio : CNPJ 54108687000102" at bounding box center [329, 121] width 67 height 13
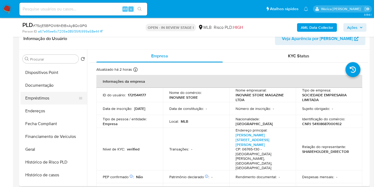
click at [59, 102] on button "Empréstimos" at bounding box center [51, 98] width 62 height 13
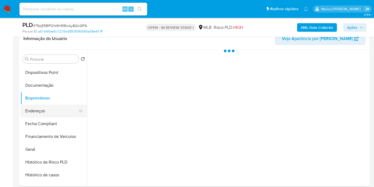
click at [59, 112] on button "Endereços" at bounding box center [51, 110] width 62 height 13
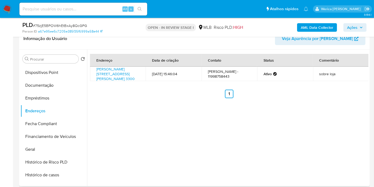
drag, startPoint x: 332, startPoint y: 130, endPoint x: 333, endPoint y: 123, distance: 7.2
click at [332, 130] on div "Endereço Data de criação Contato Status Comentário Estrada Do Campo Limpo 3300,…" at bounding box center [227, 117] width 281 height 136
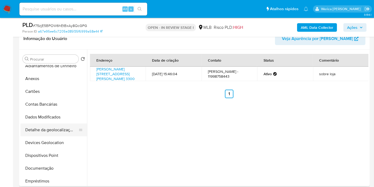
scroll to position [0, 0]
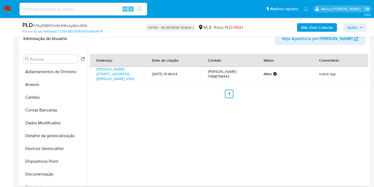
drag, startPoint x: 64, startPoint y: 147, endPoint x: 97, endPoint y: 150, distance: 33.4
click at [65, 146] on button "Devices Geolocation" at bounding box center [53, 148] width 67 height 13
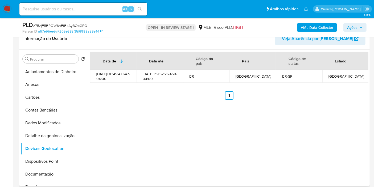
click at [347, 129] on div "Data de Data até Código do país País Código de status Estado 2024-03-11T16:49:4…" at bounding box center [227, 117] width 281 height 136
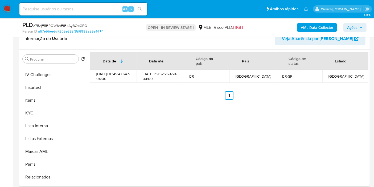
scroll to position [237, 0]
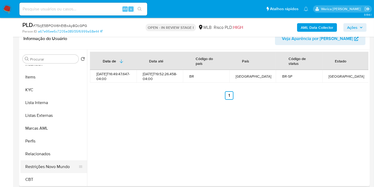
click at [54, 166] on button "Restrições Novo Mundo" at bounding box center [51, 166] width 62 height 13
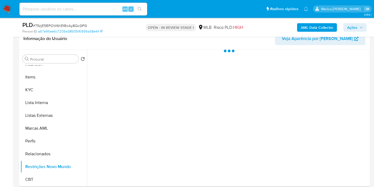
click at [125, 116] on div at bounding box center [227, 117] width 281 height 136
click at [123, 84] on div at bounding box center [227, 117] width 281 height 136
click at [128, 68] on div at bounding box center [227, 117] width 281 height 136
click at [136, 63] on div at bounding box center [227, 117] width 281 height 136
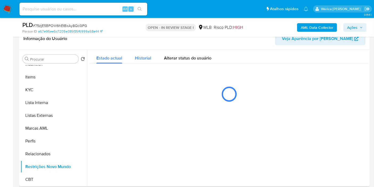
click at [140, 58] on span "Historial" at bounding box center [143, 58] width 16 height 6
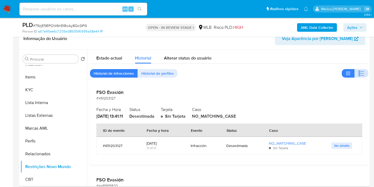
click at [365, 71] on button "button" at bounding box center [361, 73] width 14 height 9
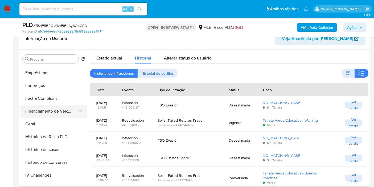
scroll to position [90, 0]
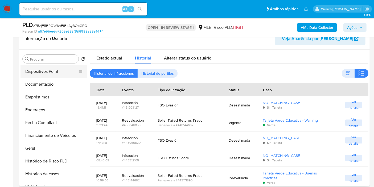
click at [43, 73] on button "Dispositivos Point" at bounding box center [51, 71] width 62 height 13
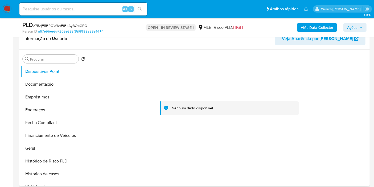
click at [356, 111] on div at bounding box center [229, 107] width 278 height 117
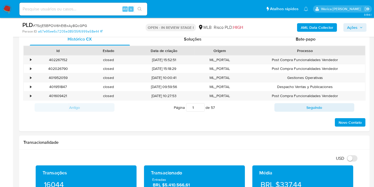
scroll to position [177, 0]
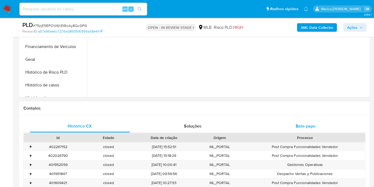
click at [306, 126] on span "Bate-papo" at bounding box center [306, 126] width 20 height 6
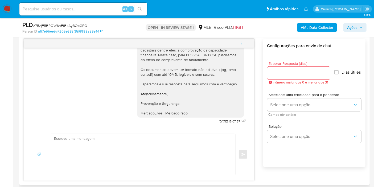
scroll to position [266, 0]
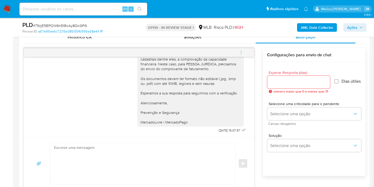
click at [294, 137] on span "Solução" at bounding box center [316, 135] width 94 height 4
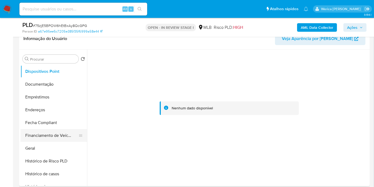
scroll to position [208, 0]
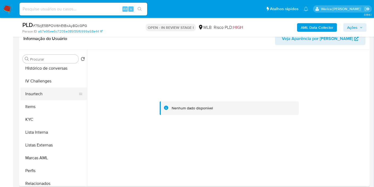
click at [50, 99] on button "Insurtech" at bounding box center [51, 93] width 62 height 13
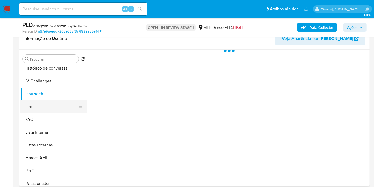
click at [55, 103] on button "Items" at bounding box center [51, 106] width 62 height 13
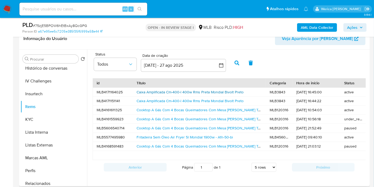
click at [175, 90] on link "Caixa Amplificada Cm-400-l 400w Rms Preta Mondial Bivolt Preto" at bounding box center [190, 91] width 107 height 5
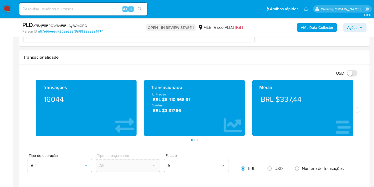
scroll to position [408, 0]
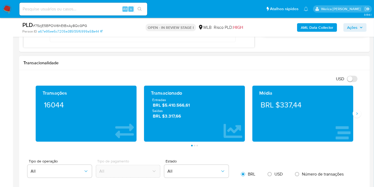
click at [353, 109] on div "Média BRL $337,44" at bounding box center [302, 113] width 101 height 56
click at [354, 110] on button "Siguiente" at bounding box center [357, 113] width 9 height 9
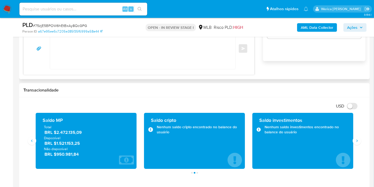
scroll to position [319, 0]
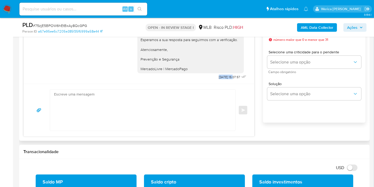
drag, startPoint x: 215, startPoint y: 76, endPoint x: 224, endPoint y: 76, distance: 8.8
click at [224, 76] on div "Ola, Estamos realizando uma verificação adicional de segurança em contas de usu…" at bounding box center [192, 10] width 110 height 141
copy div "18/08/2025"
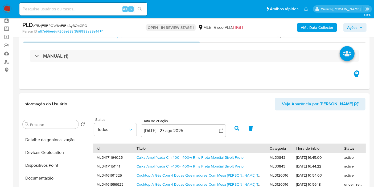
scroll to position [1, 0]
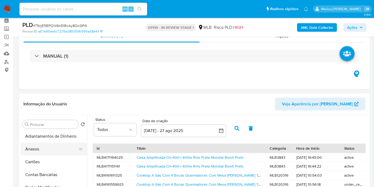
click at [52, 148] on button "Anexos" at bounding box center [51, 148] width 62 height 13
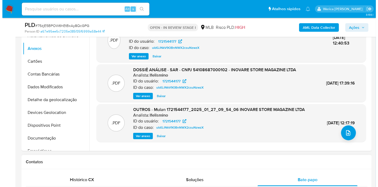
scroll to position [142, 0]
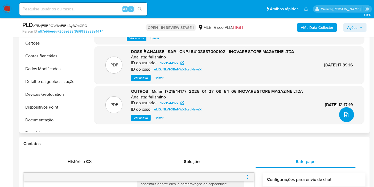
click at [349, 111] on button "upload-file" at bounding box center [346, 114] width 15 height 15
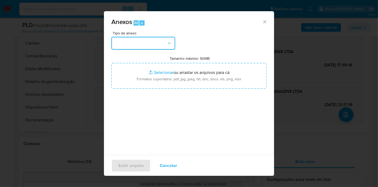
click at [169, 44] on button "button" at bounding box center [144, 43] width 64 height 13
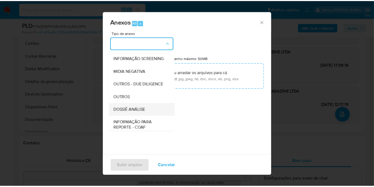
scroll to position [59, 0]
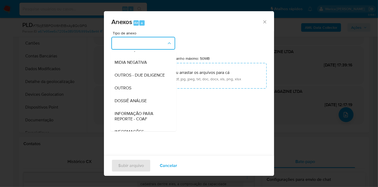
click at [144, 103] on span "DOSSIÊ ANÁLISE" at bounding box center [131, 100] width 32 height 5
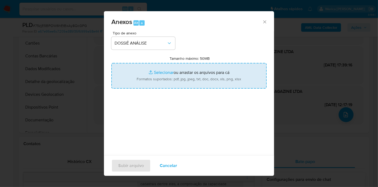
click at [247, 67] on input "Tamanho máximo: 50MB Selecionar arquivos" at bounding box center [189, 76] width 155 height 26
type input "C:\fakepath\Mulan 490633708_2025_08_21_15_39_45.xlsx"
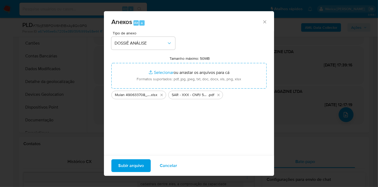
click at [140, 167] on span "Subir arquivo" at bounding box center [131, 165] width 26 height 12
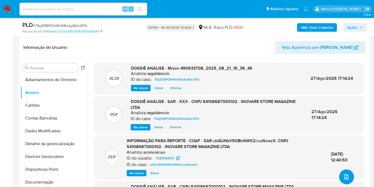
scroll to position [23, 0]
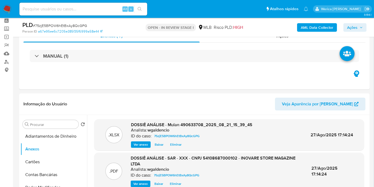
click at [360, 22] on div "AML Data Collector Ações" at bounding box center [309, 27] width 113 height 13
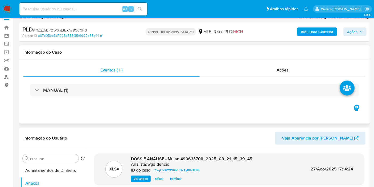
scroll to position [0, 0]
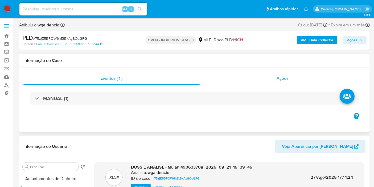
click at [283, 83] on div "Ações" at bounding box center [283, 78] width 166 height 13
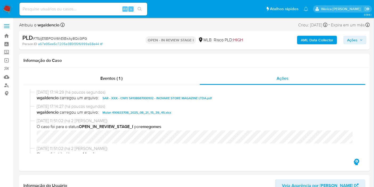
click at [360, 37] on span "Ações" at bounding box center [355, 39] width 16 height 7
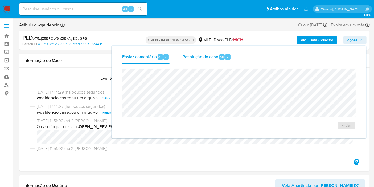
click at [224, 61] on div "Resolução do caso Alt r" at bounding box center [206, 57] width 49 height 14
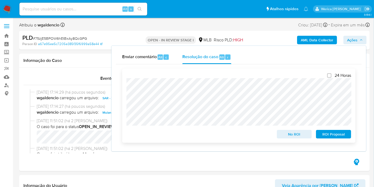
click at [329, 134] on span "ROI Proposal" at bounding box center [334, 133] width 28 height 7
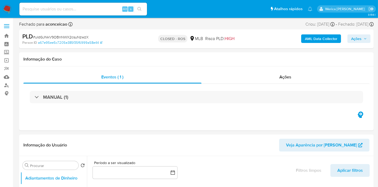
select select "10"
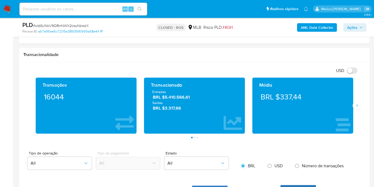
scroll to position [346, 0]
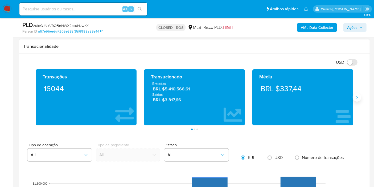
click at [357, 99] on button "Siguiente" at bounding box center [357, 97] width 9 height 9
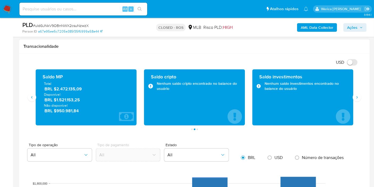
drag, startPoint x: 60, startPoint y: 91, endPoint x: 93, endPoint y: 90, distance: 33.0
click at [93, 90] on span "BRL $2.472.135,09" at bounding box center [86, 89] width 84 height 6
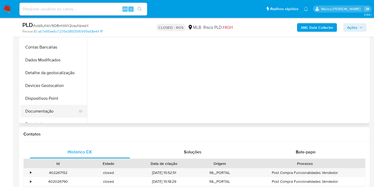
scroll to position [109, 0]
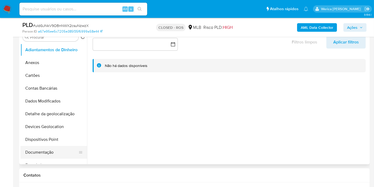
drag, startPoint x: 55, startPoint y: 143, endPoint x: 60, endPoint y: 148, distance: 6.2
click at [55, 143] on button "Dispositivos Point" at bounding box center [53, 139] width 67 height 13
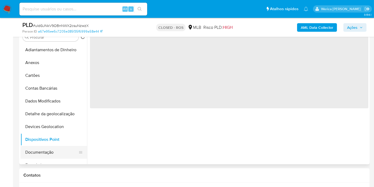
click at [60, 148] on button "Documentação" at bounding box center [51, 152] width 62 height 13
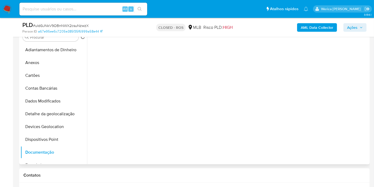
click at [117, 60] on div at bounding box center [227, 96] width 281 height 136
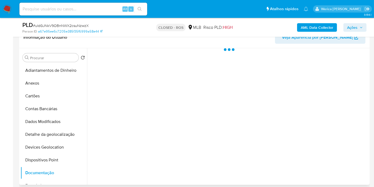
scroll to position [80, 0]
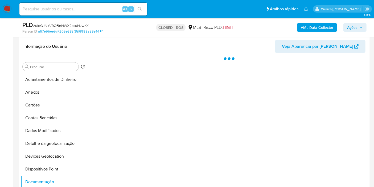
click at [127, 85] on div at bounding box center [227, 125] width 281 height 136
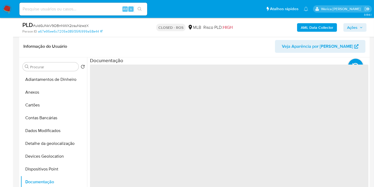
click at [125, 85] on span "‌" at bounding box center [229, 149] width 278 height 170
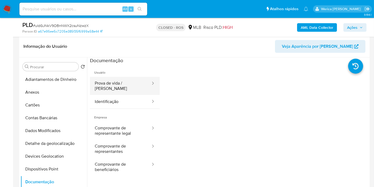
click at [124, 85] on button "Prova de vida / [PERSON_NAME]" at bounding box center [120, 86] width 61 height 18
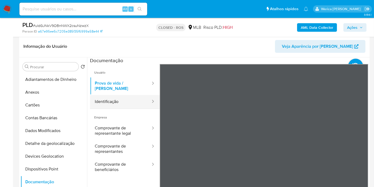
click at [122, 97] on button "Identificação" at bounding box center [120, 102] width 61 height 14
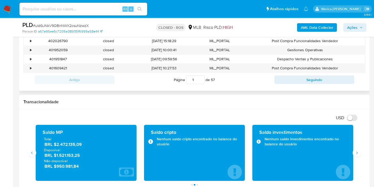
scroll to position [227, 0]
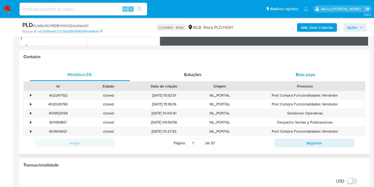
click at [300, 76] on span "Bate-papo" at bounding box center [306, 74] width 20 height 6
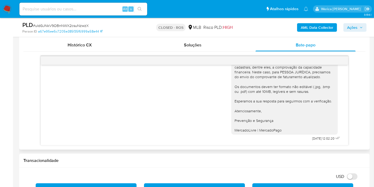
scroll to position [257, 0]
drag, startPoint x: 302, startPoint y: 137, endPoint x: 316, endPoint y: 133, distance: 15.0
click at [316, 137] on div "Olá! Estamos realizando uma verificação adicional de segurança em contas de usu…" at bounding box center [286, 71] width 110 height 141
copy span "21/01/2025"
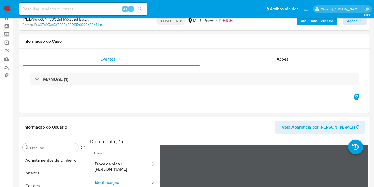
scroll to position [0, 0]
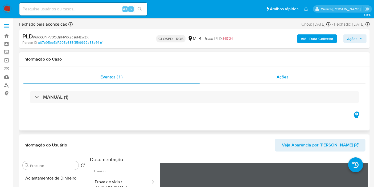
click at [294, 79] on div "Ações" at bounding box center [283, 77] width 166 height 13
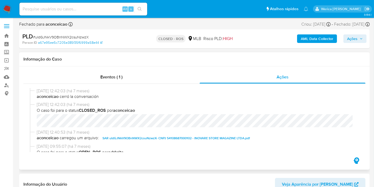
click at [198, 137] on span "SAR uIdGJNkV9OBnNWX2csuNzwzX- CNPJ 54108687000102 - INOVARE STORE MAGAZINE LTDA…" at bounding box center [175, 138] width 147 height 6
drag, startPoint x: 36, startPoint y: 88, endPoint x: 99, endPoint y: 51, distance: 72.8
click at [39, 88] on div "29/01/2025 12:42:03 (há 7 meses) aconceicao cerró la conversación" at bounding box center [194, 95] width 329 height 14
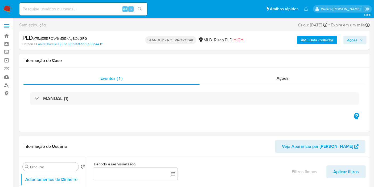
select select "10"
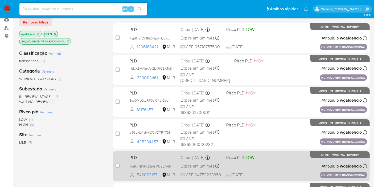
scroll to position [78, 0]
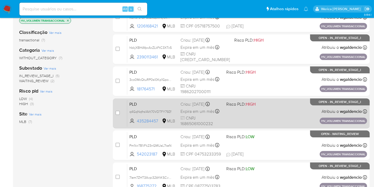
click at [273, 113] on div "PLD q4GqNqfrslAVt70VDTFY79Zf 435284457 MLB Risco PLD: HIGH Criou: [DATE] Criou:…" at bounding box center [247, 113] width 240 height 27
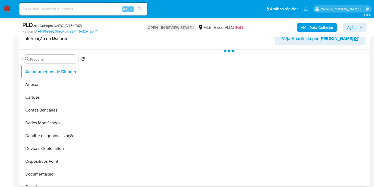
scroll to position [118, 0]
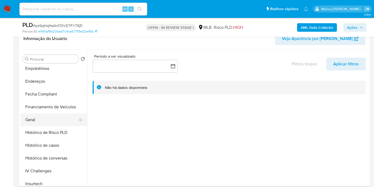
click at [41, 117] on button "Geral" at bounding box center [51, 119] width 62 height 13
select select "10"
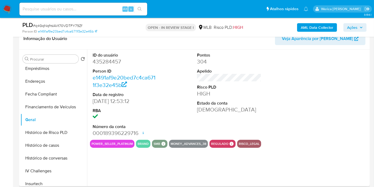
click at [124, 63] on dd "435284457" at bounding box center [125, 61] width 64 height 7
click at [109, 58] on dd "435284457" at bounding box center [125, 61] width 64 height 7
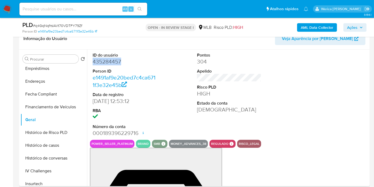
copy dd "435284457"
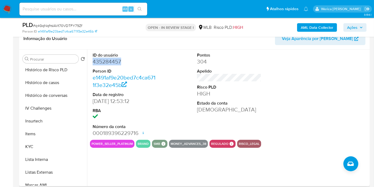
scroll to position [148, 0]
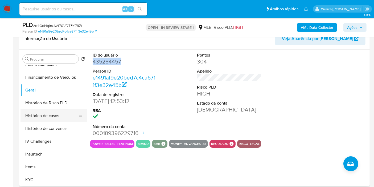
click at [54, 115] on button "Histórico de casos" at bounding box center [51, 115] width 62 height 13
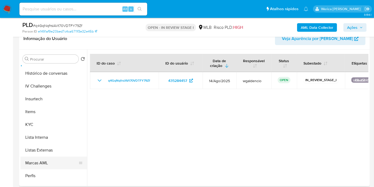
scroll to position [237, 0]
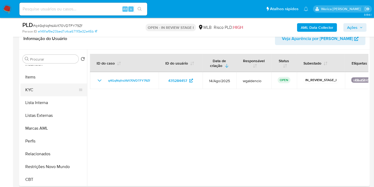
click at [42, 93] on button "KYC" at bounding box center [51, 89] width 62 height 13
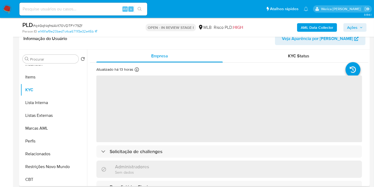
click at [154, 113] on span "‌" at bounding box center [229, 108] width 266 height 67
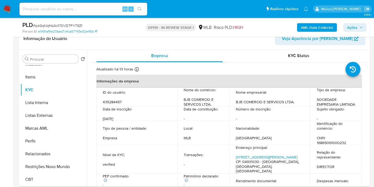
scroll to position [0, 0]
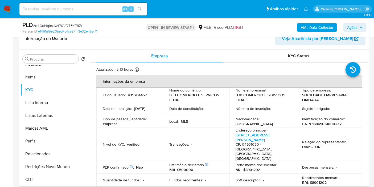
click at [326, 126] on td "Identificação do comércio : CNPJ 16865061000232" at bounding box center [329, 121] width 67 height 13
click at [327, 126] on td "Identificação do comércio : CNPJ 16865061000232" at bounding box center [329, 121] width 67 height 13
click at [323, 124] on p "CNPJ 16865061000232" at bounding box center [321, 123] width 39 height 5
copy p "16865061000232"
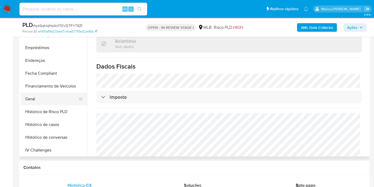
scroll to position [90, 0]
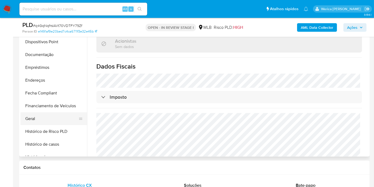
click at [59, 114] on button "Geral" at bounding box center [51, 118] width 62 height 13
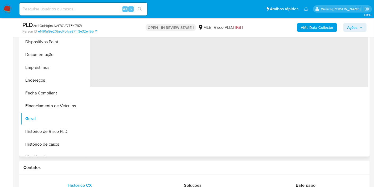
scroll to position [0, 0]
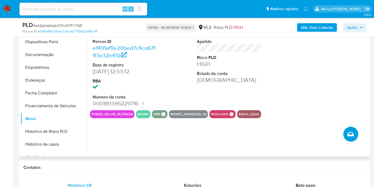
drag, startPoint x: 336, startPoint y: 94, endPoint x: 333, endPoint y: 82, distance: 12.3
click at [336, 94] on div at bounding box center [334, 65] width 70 height 90
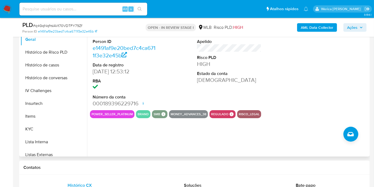
scroll to position [237, 0]
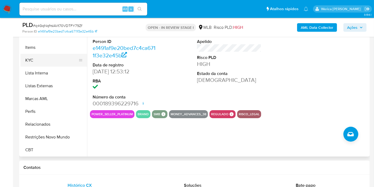
click at [38, 59] on button "KYC" at bounding box center [51, 60] width 62 height 13
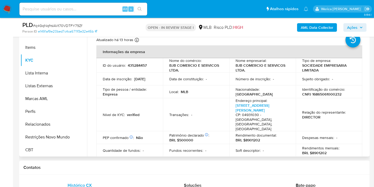
click at [342, 97] on td "Identificação do comércio : CNPJ 16865061000232" at bounding box center [329, 91] width 67 height 13
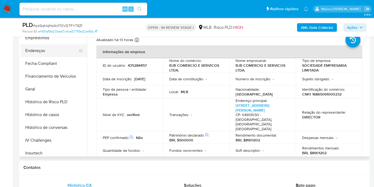
click at [36, 52] on button "Endereços" at bounding box center [51, 50] width 62 height 13
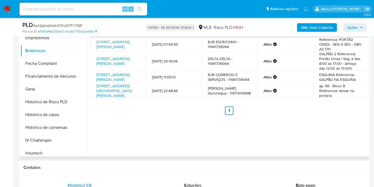
click at [329, 106] on div "Endereço Data de criação Contato Status Comentário [STREET_ADDRESS][PERSON_NAME…" at bounding box center [229, 69] width 278 height 90
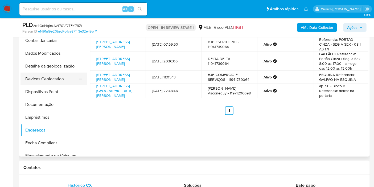
scroll to position [30, 0]
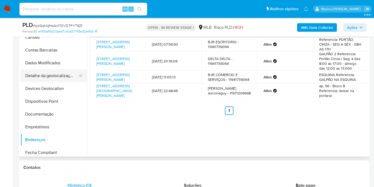
drag, startPoint x: 55, startPoint y: 72, endPoint x: 61, endPoint y: 74, distance: 6.3
click at [55, 72] on button "Detalhe da geolocalização" at bounding box center [51, 75] width 62 height 13
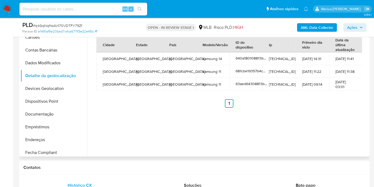
click at [294, 130] on div "Celular Navegador Cidade Estado País Modelo/Versão ID do dispositivo Ip Primeir…" at bounding box center [227, 88] width 281 height 136
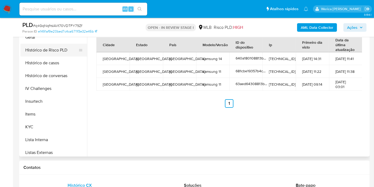
scroll to position [237, 0]
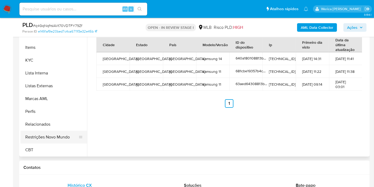
click at [57, 138] on button "Restrições Novo Mundo" at bounding box center [51, 136] width 62 height 13
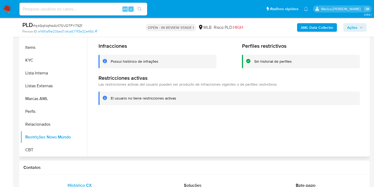
click at [328, 110] on div "Infracciones Possui histórico de infrações Perfiles restrictivos Sin historial …" at bounding box center [229, 73] width 278 height 79
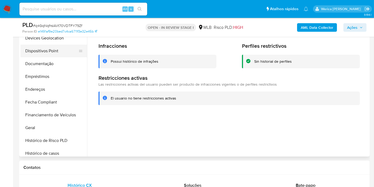
scroll to position [60, 0]
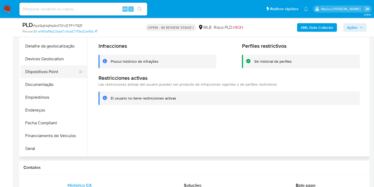
drag, startPoint x: 55, startPoint y: 66, endPoint x: 55, endPoint y: 69, distance: 2.9
click at [55, 67] on button "Dispositivos Point" at bounding box center [51, 71] width 62 height 13
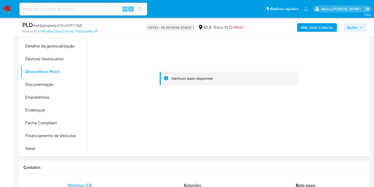
scroll to position [59, 0]
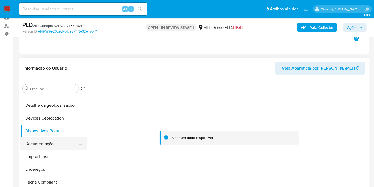
click at [55, 143] on button "Documentação" at bounding box center [51, 143] width 62 height 13
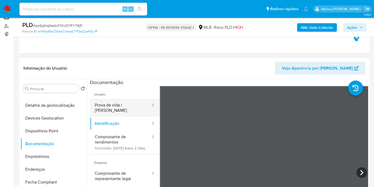
click at [141, 106] on button "Prova de vida / [PERSON_NAME]" at bounding box center [120, 107] width 61 height 18
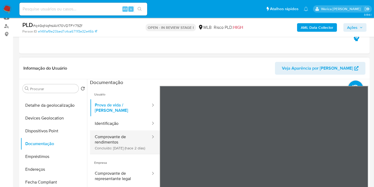
click at [139, 145] on button "Comprovante de rendimentos Concluído: [DATE] (hace 2 días)" at bounding box center [120, 141] width 61 height 23
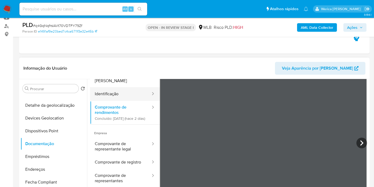
scroll to position [46, 0]
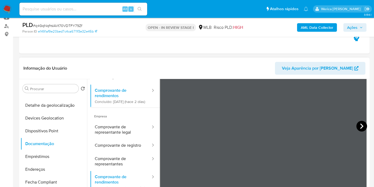
click at [357, 127] on icon at bounding box center [361, 126] width 11 height 11
click at [358, 126] on icon at bounding box center [361, 126] width 11 height 11
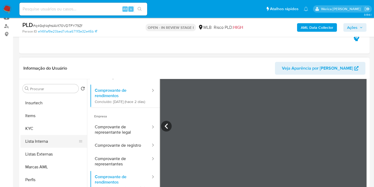
scroll to position [237, 0]
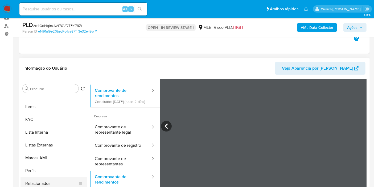
click at [52, 183] on button "Relacionados" at bounding box center [51, 183] width 62 height 13
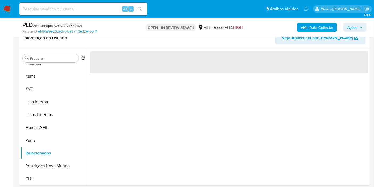
scroll to position [118, 0]
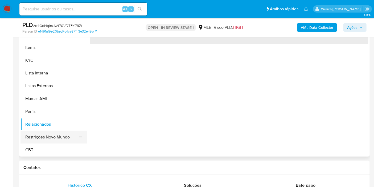
click at [57, 141] on button "Restrições Novo Mundo" at bounding box center [51, 136] width 62 height 13
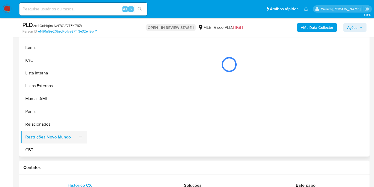
click at [65, 132] on button "Restrições Novo Mundo" at bounding box center [51, 136] width 62 height 13
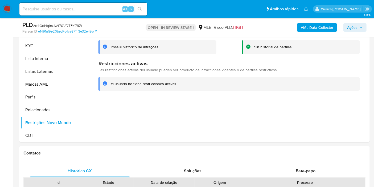
scroll to position [89, 0]
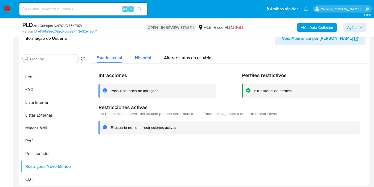
click at [143, 60] on div "Historial" at bounding box center [143, 56] width 16 height 14
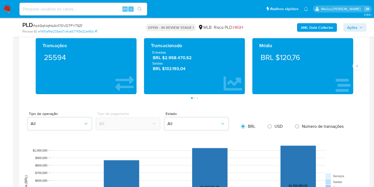
scroll to position [396, 0]
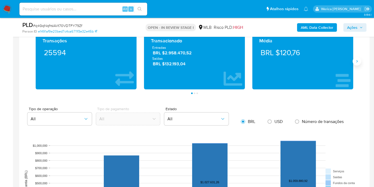
click at [359, 63] on div "Transações 25594 Transacionado Entradas BRL $2.958.470,52 Saídas BRL $132.193,0…" at bounding box center [194, 63] width 342 height 61
click at [358, 59] on icon "Siguiente" at bounding box center [357, 61] width 4 height 4
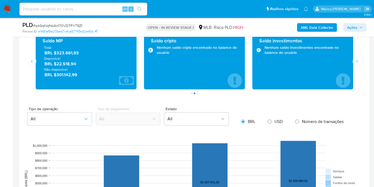
scroll to position [366, 0]
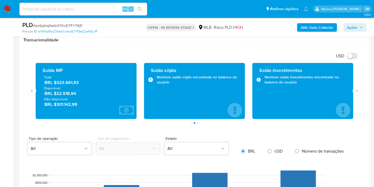
click at [363, 100] on div "Transações 25594 Transacionado Entradas BRL $2.958.470,52 Saídas BRL $132.193,0…" at bounding box center [194, 93] width 342 height 61
drag, startPoint x: 0, startPoint y: 130, endPoint x: 10, endPoint y: 124, distance: 12.2
click at [0, 130] on aside "Bandeja Painel Screening Pesquisa em Listas Watchlist Ferramentas Operações em …" at bounding box center [6, 169] width 13 height 1070
drag, startPoint x: 56, startPoint y: 80, endPoint x: 80, endPoint y: 82, distance: 24.0
click at [80, 82] on span "BRL $323.661,93" at bounding box center [86, 82] width 84 height 6
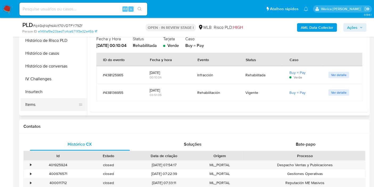
scroll to position [149, 0]
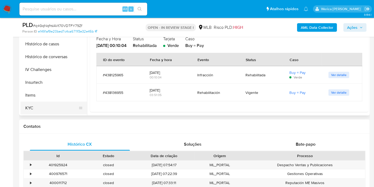
click at [39, 105] on button "KYC" at bounding box center [51, 107] width 62 height 13
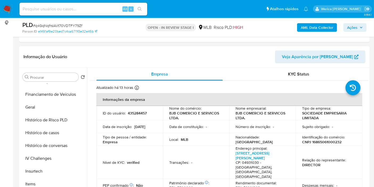
scroll to position [60, 0]
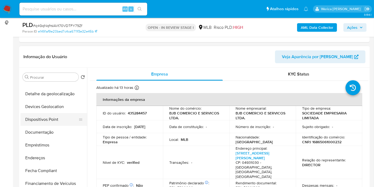
click at [49, 113] on button "Dispositivos Point" at bounding box center [51, 119] width 62 height 13
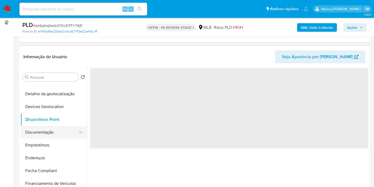
click at [49, 129] on button "Documentação" at bounding box center [51, 132] width 62 height 13
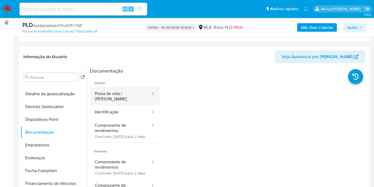
click at [147, 87] on div at bounding box center [151, 96] width 9 height 18
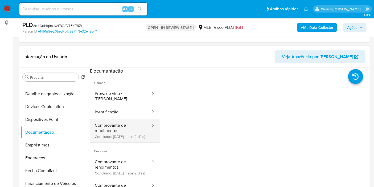
click at [129, 123] on button "Comprovante de rendimentos Concluído: [DATE] (hace 2 días)" at bounding box center [120, 130] width 61 height 23
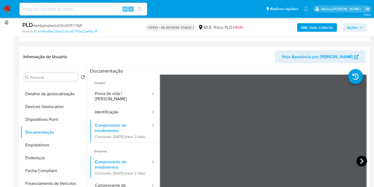
drag, startPoint x: 156, startPoint y: 120, endPoint x: 356, endPoint y: 160, distance: 203.7
click at [356, 160] on icon at bounding box center [361, 160] width 11 height 11
click at [357, 159] on icon at bounding box center [361, 160] width 11 height 11
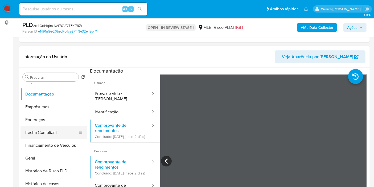
scroll to position [119, 0]
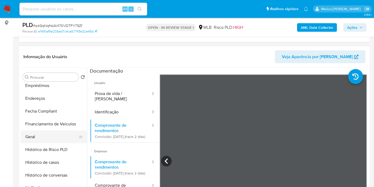
click at [48, 133] on button "Geral" at bounding box center [51, 136] width 62 height 13
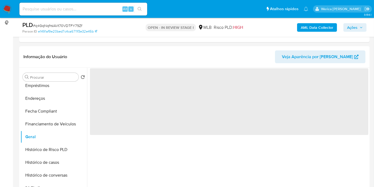
click at [130, 110] on span "‌" at bounding box center [229, 101] width 278 height 67
click at [117, 85] on span "‌" at bounding box center [229, 101] width 278 height 67
click at [113, 84] on span "‌" at bounding box center [229, 101] width 278 height 67
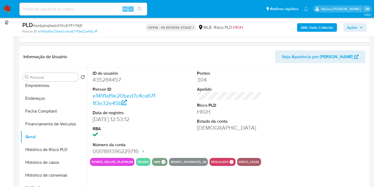
click at [109, 82] on dd "435284457" at bounding box center [125, 79] width 64 height 7
click at [108, 81] on dd "435284457" at bounding box center [125, 79] width 64 height 7
copy dd "435284457"
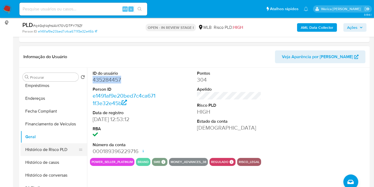
scroll to position [178, 0]
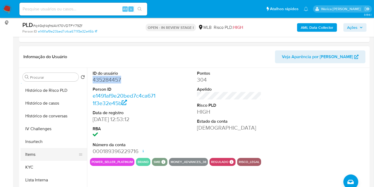
click at [48, 148] on button "Items" at bounding box center [51, 154] width 62 height 13
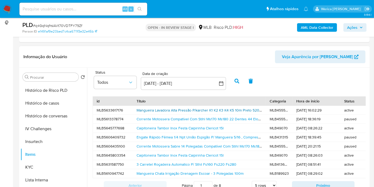
click at [211, 110] on link "Mangueira Lavadora Alta Pressão P/karcher K1 K2 K3 K4 K5 10m Preto 52049" at bounding box center [200, 109] width 127 height 5
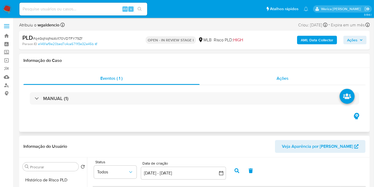
click at [270, 78] on div "Ações" at bounding box center [283, 78] width 166 height 13
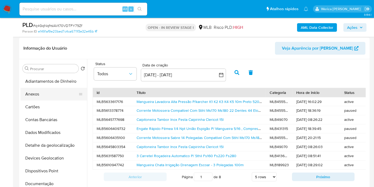
click at [49, 88] on button "Anexos" at bounding box center [51, 94] width 62 height 13
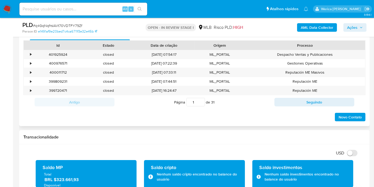
scroll to position [266, 0]
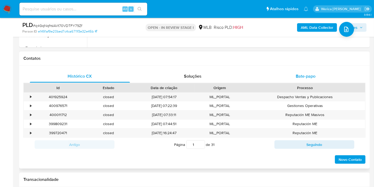
click at [293, 80] on div "Bate-papo" at bounding box center [305, 76] width 100 height 13
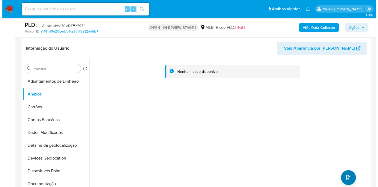
scroll to position [177, 0]
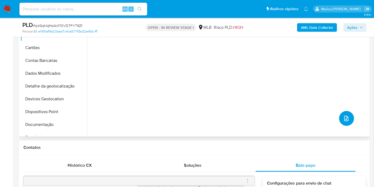
click at [345, 116] on icon "upload-file" at bounding box center [346, 118] width 6 height 6
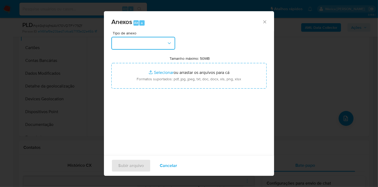
click at [154, 44] on button "button" at bounding box center [144, 43] width 64 height 13
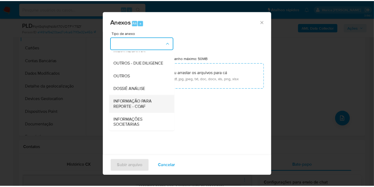
scroll to position [82, 0]
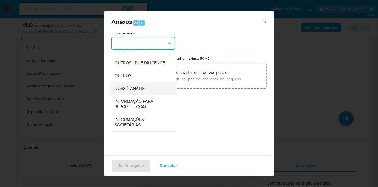
click at [157, 89] on div "DOSSIÊ ANÁLISE" at bounding box center [142, 88] width 54 height 13
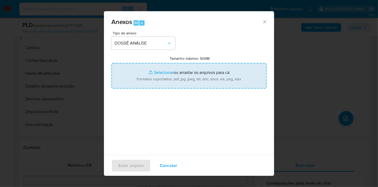
click at [197, 80] on input "Tamanho máximo: 50MB Selecionar arquivos" at bounding box center [189, 76] width 155 height 26
type input "C:\fakepath\Declinio - XXX - CNPJ 16865061000232 - BJB COMERCIO E SERVICOS LTDA…"
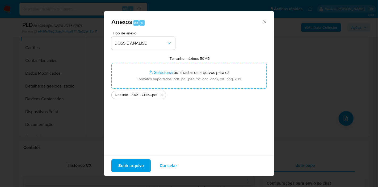
click at [142, 164] on span "Subir arquivo" at bounding box center [131, 165] width 26 height 12
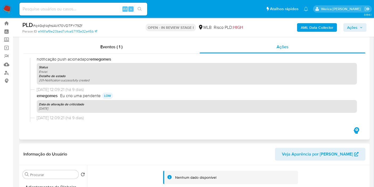
scroll to position [0, 0]
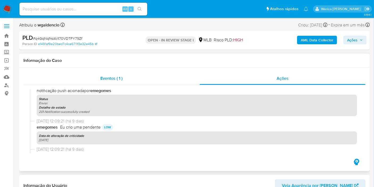
click at [160, 82] on div "Eventos ( 1 )" at bounding box center [111, 78] width 176 height 13
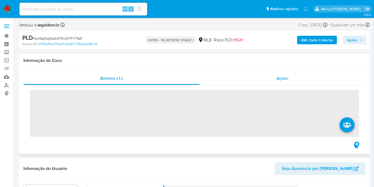
click at [265, 74] on div "Ações" at bounding box center [283, 78] width 166 height 13
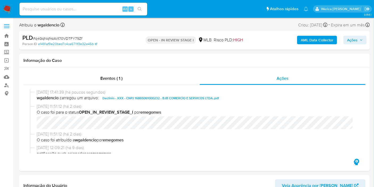
click at [357, 41] on span "Ações" at bounding box center [355, 39] width 16 height 7
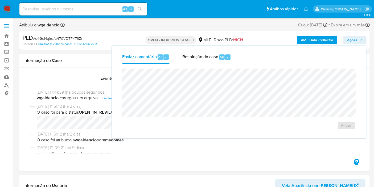
drag, startPoint x: 211, startPoint y: 64, endPoint x: 214, endPoint y: 66, distance: 3.3
click at [212, 64] on div "Enviar" at bounding box center [239, 99] width 246 height 70
click at [224, 52] on div "Resolução do caso Alt r" at bounding box center [206, 57] width 49 height 14
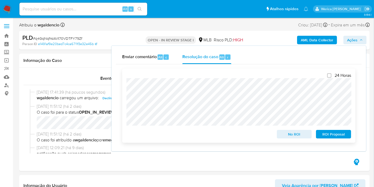
click at [292, 137] on span "No ROI" at bounding box center [294, 133] width 28 height 7
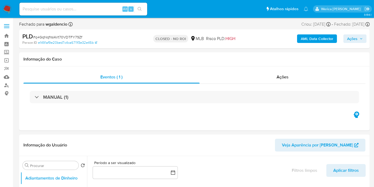
select select "10"
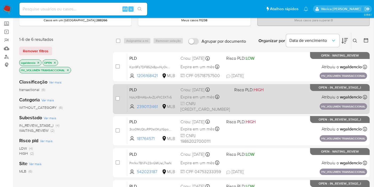
scroll to position [7, 0]
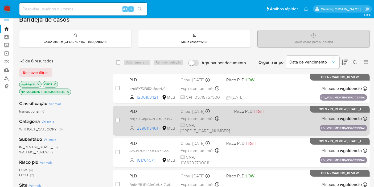
click at [289, 121] on div "PLD hbkjXBHAfpxAxZLkFtC3XTx5 2390113461 MLB Risco PLD: HIGH Criou: [DATE] Criou…" at bounding box center [247, 120] width 240 height 27
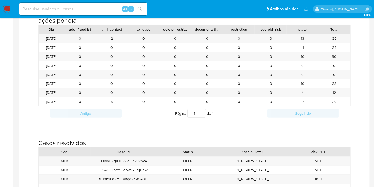
scroll to position [532, 0]
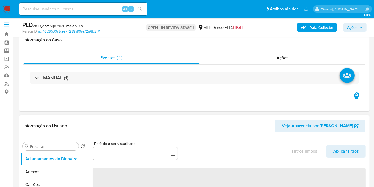
scroll to position [118, 0]
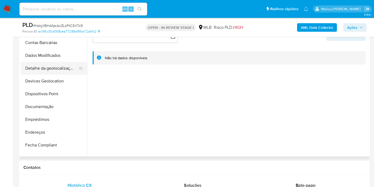
select select "10"
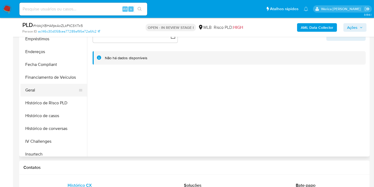
click at [52, 92] on button "Geral" at bounding box center [51, 90] width 62 height 13
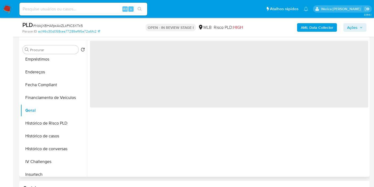
scroll to position [89, 0]
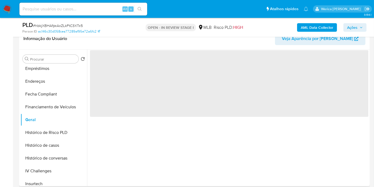
click at [129, 109] on span "‌" at bounding box center [229, 83] width 278 height 67
click at [130, 107] on span "‌" at bounding box center [229, 83] width 278 height 67
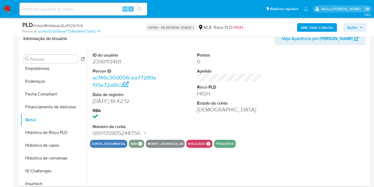
click at [130, 92] on dt "Data de registro" at bounding box center [125, 95] width 64 height 6
click at [112, 64] on dd "2390113461" at bounding box center [125, 61] width 64 height 7
copy dd "2390113461"
